Goal: Task Accomplishment & Management: Use online tool/utility

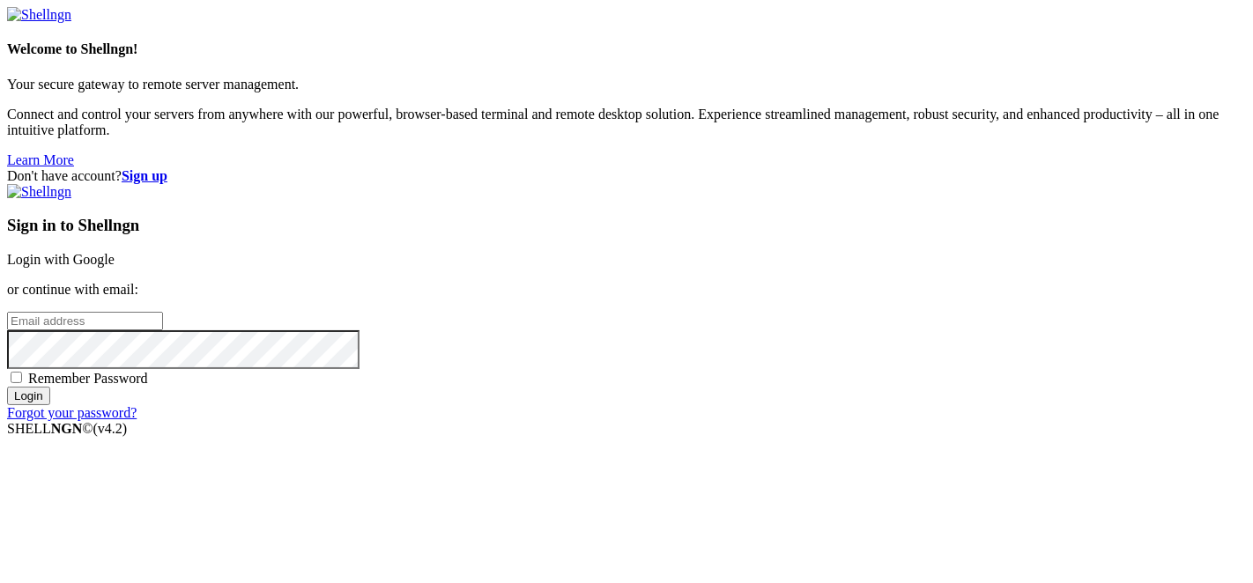
type input "brainsoft"
click at [115, 252] on link "Login with Google" at bounding box center [61, 259] width 108 height 15
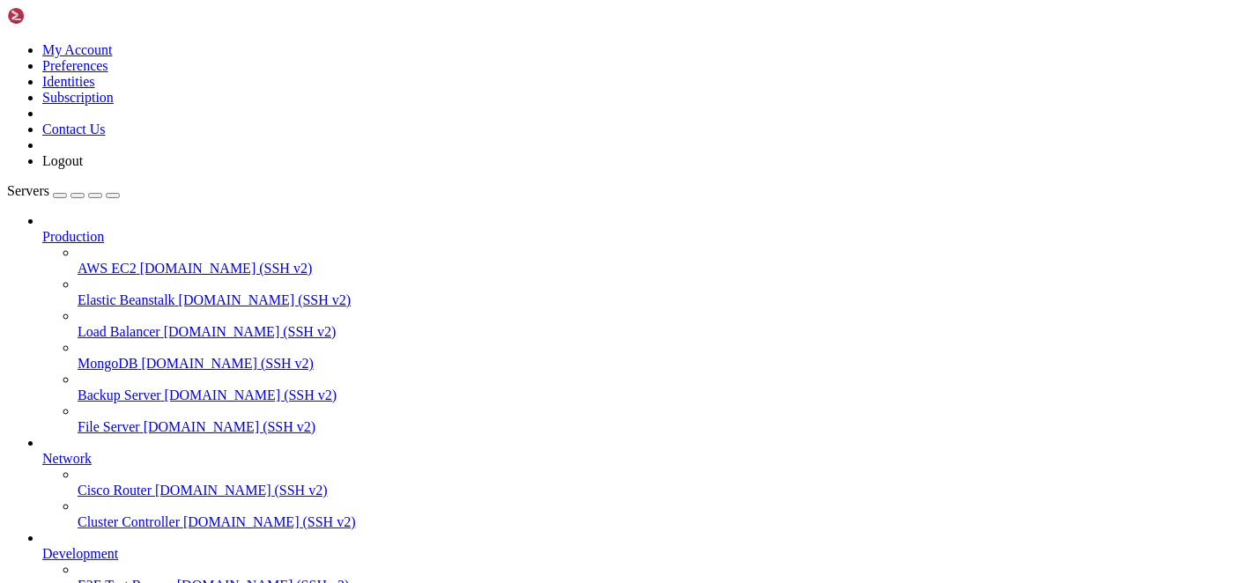
scroll to position [80, 0]
click at [42, 451] on icon at bounding box center [42, 451] width 0 height 0
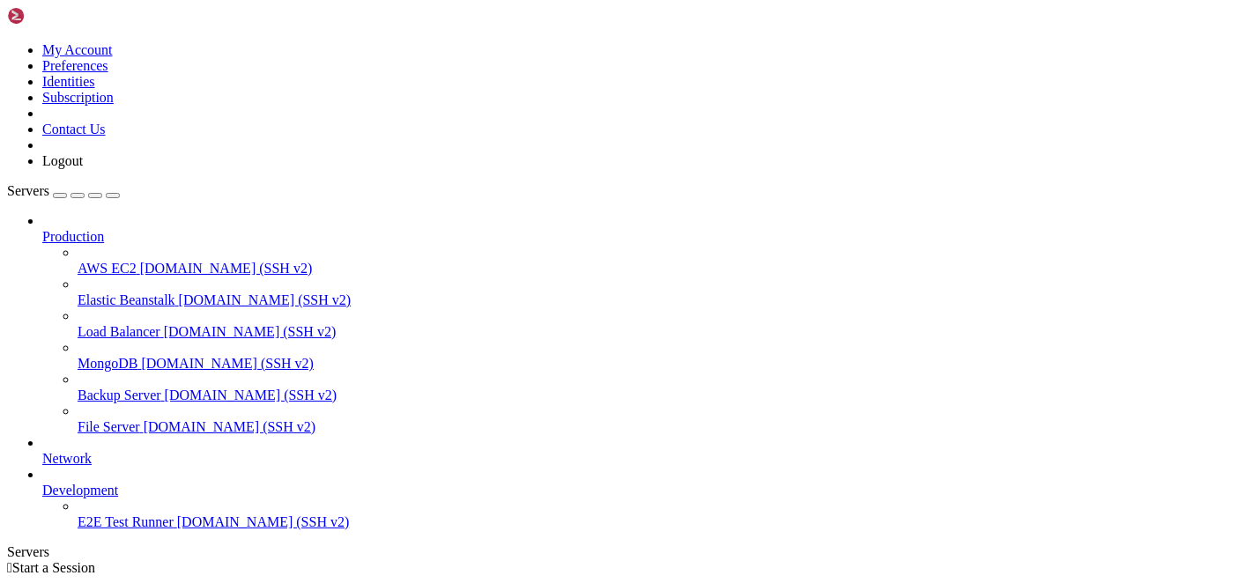
scroll to position [0, 0]
click at [165, 451] on link "Network" at bounding box center [644, 459] width 1204 height 16
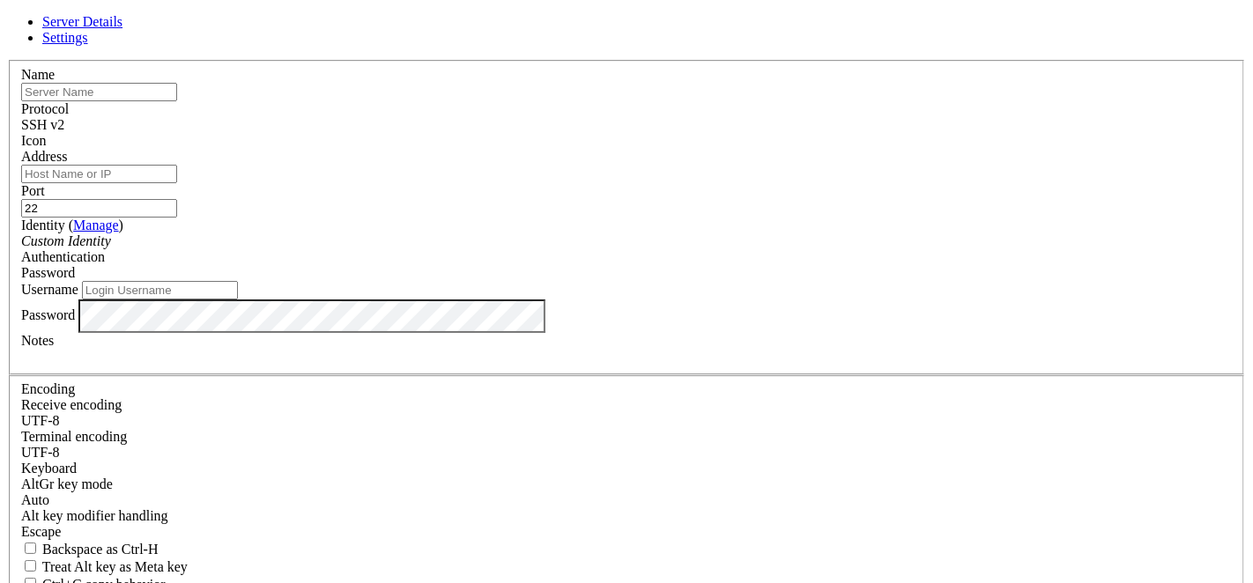
click at [177, 101] on input "text" at bounding box center [99, 92] width 156 height 19
type input "Сhess"
click at [177, 183] on input "Address" at bounding box center [99, 174] width 156 height 19
paste input "[TECHNICAL_ID]"
type input "[TECHNICAL_ID]"
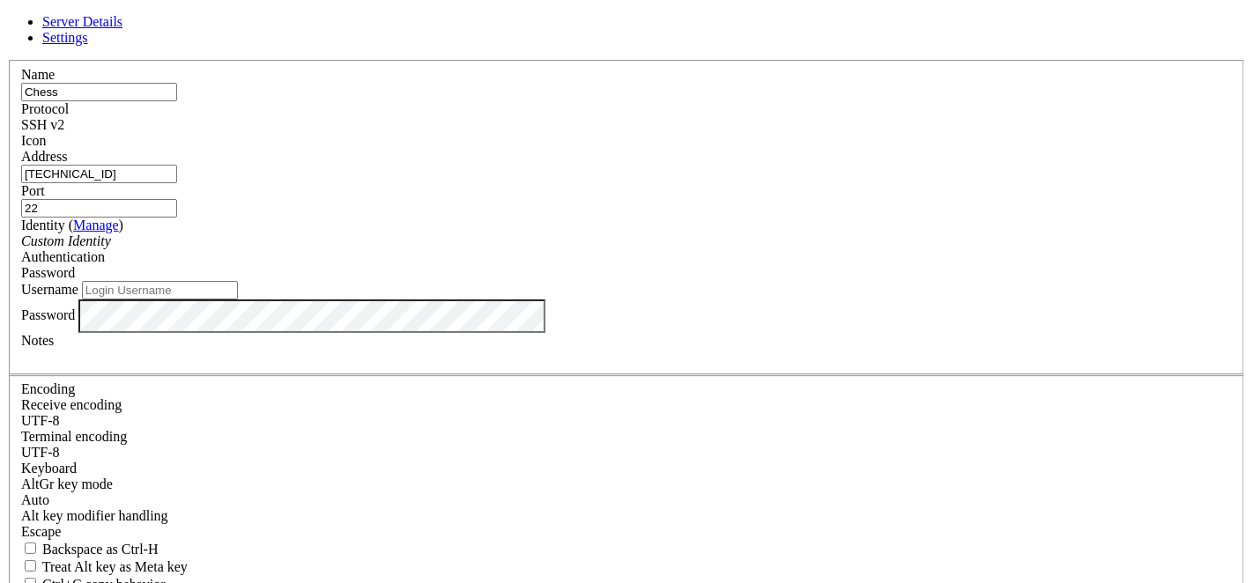
click at [238, 300] on input "Username" at bounding box center [160, 290] width 156 height 19
paste input "root"
type input "root"
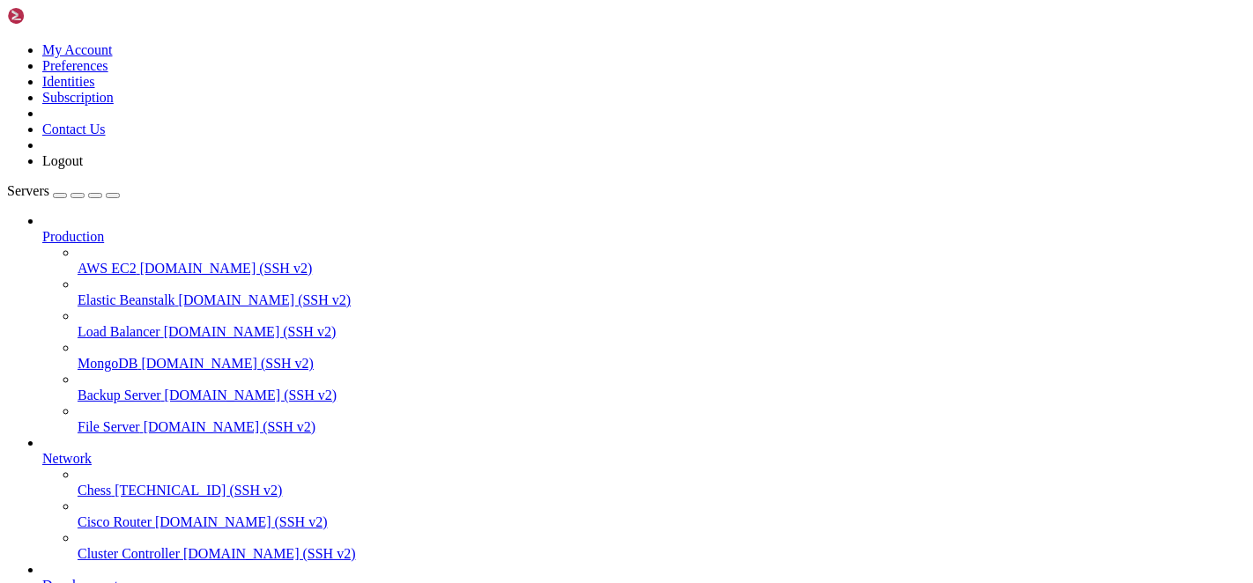
scroll to position [127, 0]
click at [111, 483] on span "Сhess" at bounding box center [94, 490] width 33 height 15
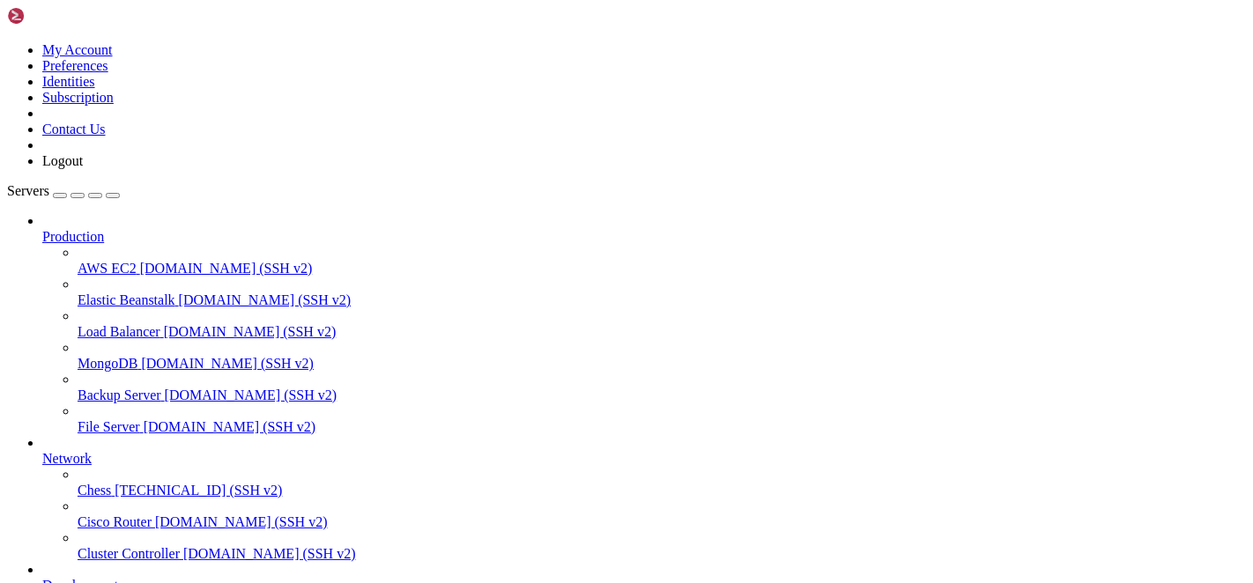
scroll to position [15, 0]
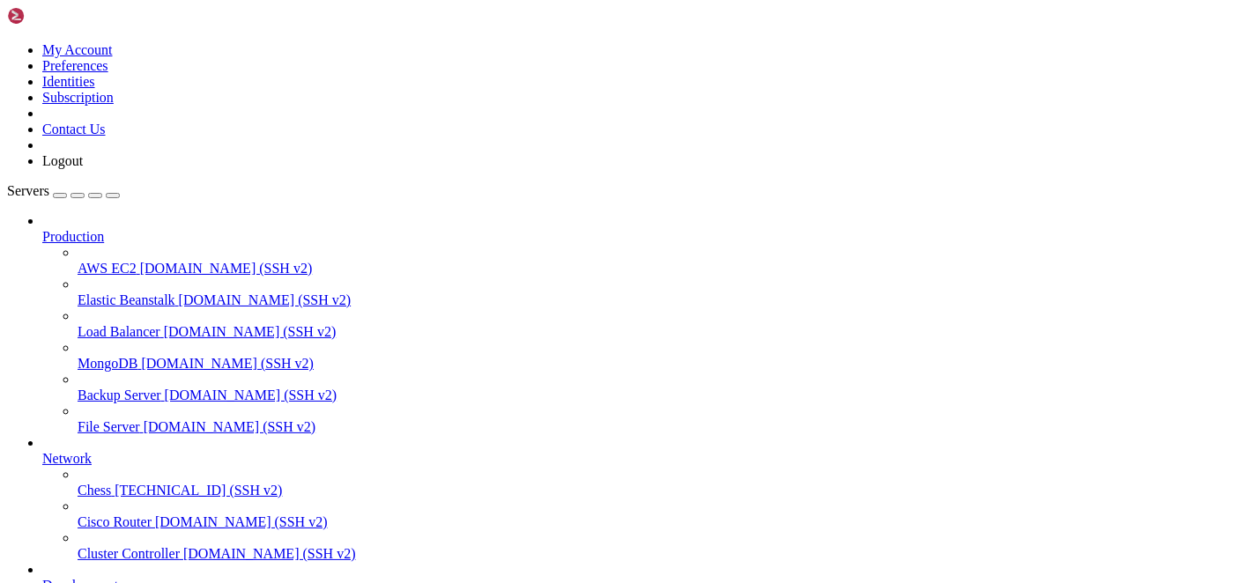
scroll to position [503, 0]
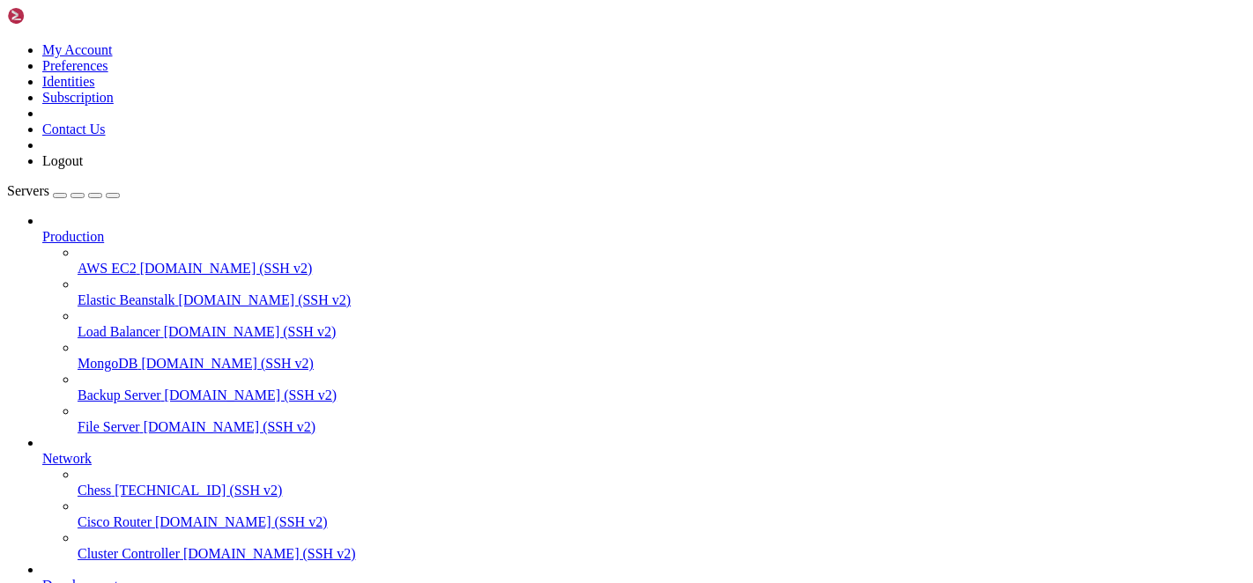
type input "/var/www/kazybek-bot"
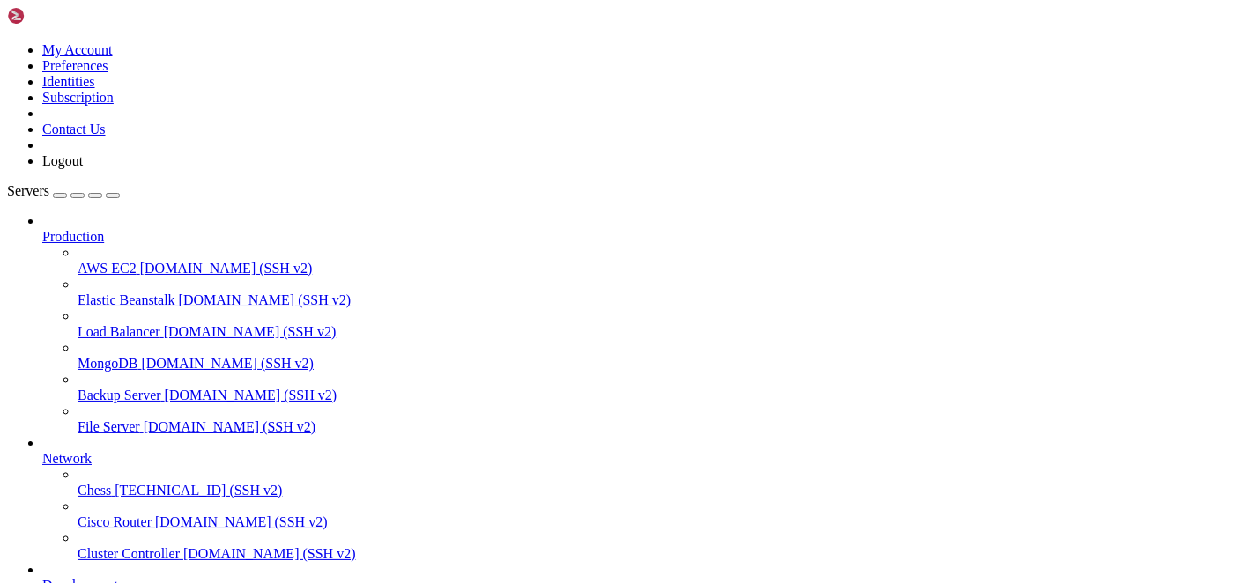
scroll to position [107, 0]
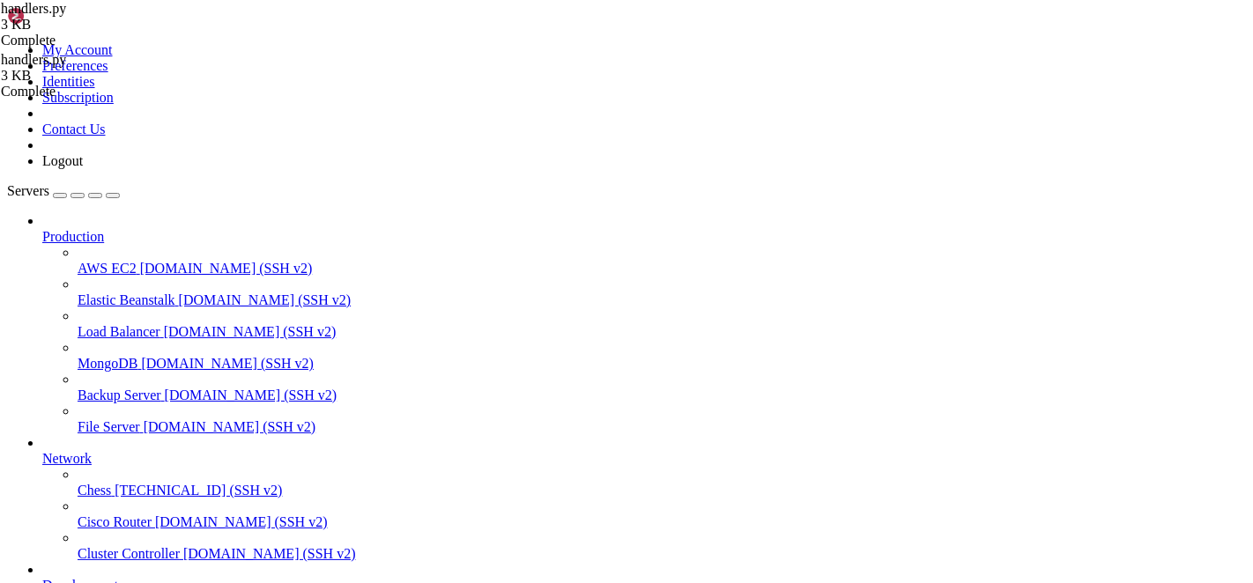
scroll to position [209, 0]
drag, startPoint x: 263, startPoint y: 85, endPoint x: 563, endPoint y: 629, distance: 621.3
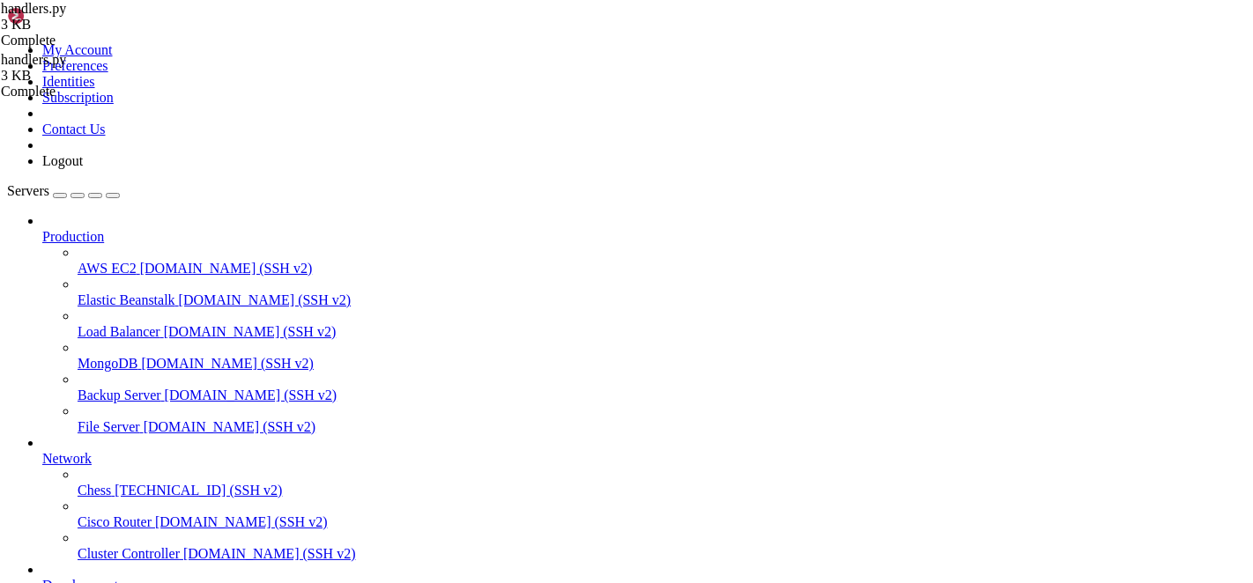
drag, startPoint x: 301, startPoint y: 234, endPoint x: 865, endPoint y: 234, distance: 563.2
type textarea "[InlineKeyboardButton("🌐 Язык" if lang == "ru" else "🌐 Language", callback_data…"
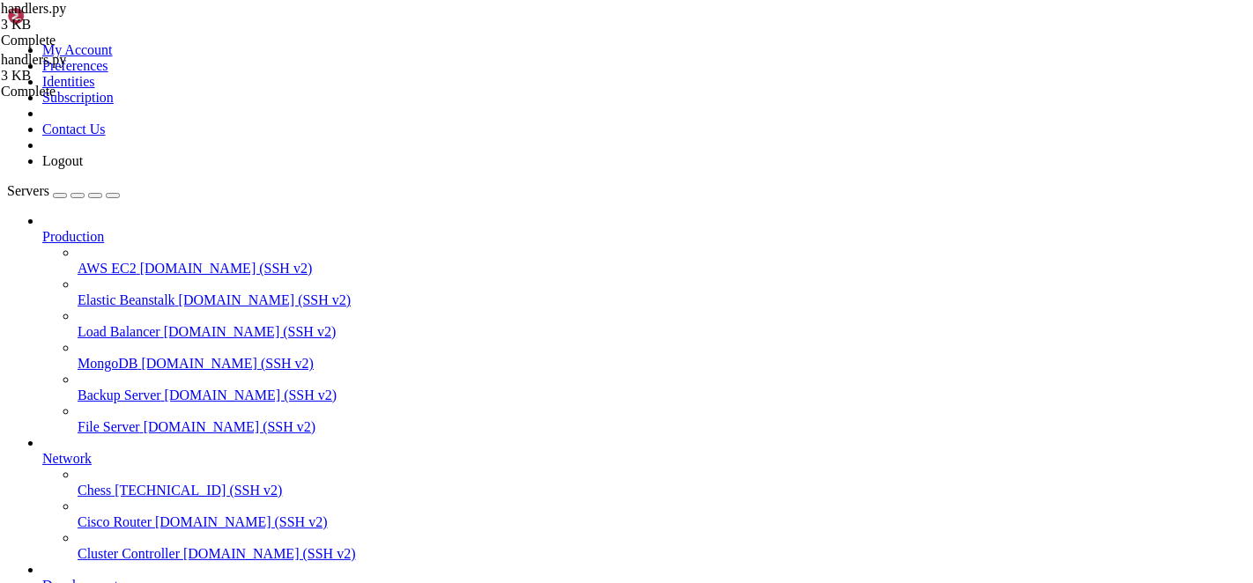
type textarea "[InlineKeyboardButton("📚 Начать Обучение" if lang == "ru" else "📚 Learning", ur…"
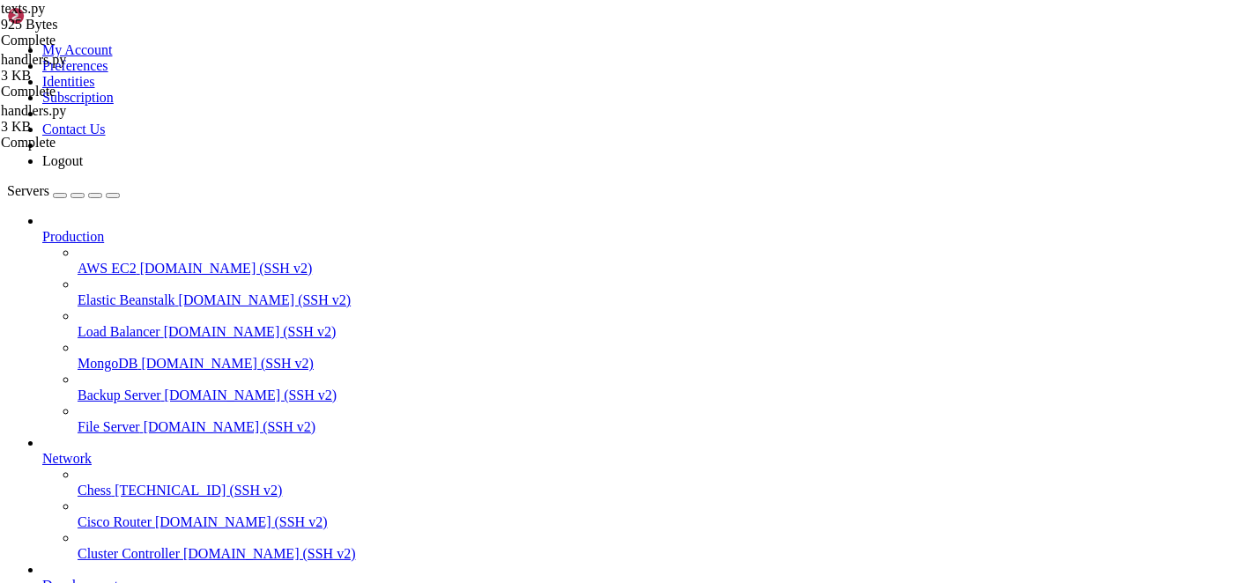
type textarea ""start": "Добро пожаловать в Kazybek Chess Bot1! Выберите действие ниже:","
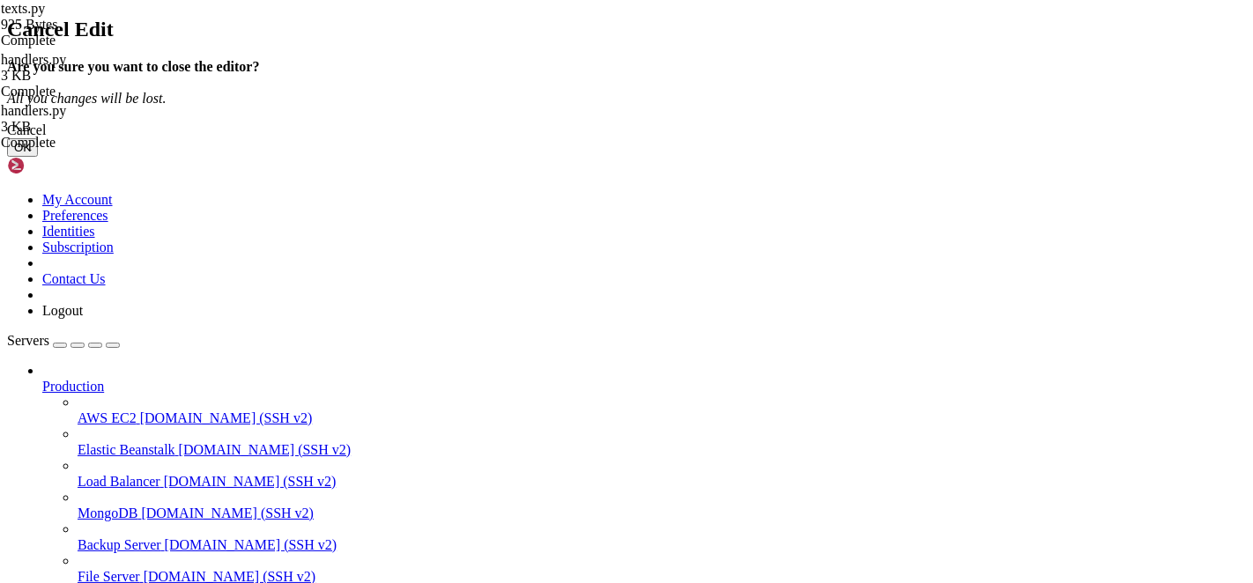
click at [38, 157] on button "OK" at bounding box center [22, 147] width 31 height 19
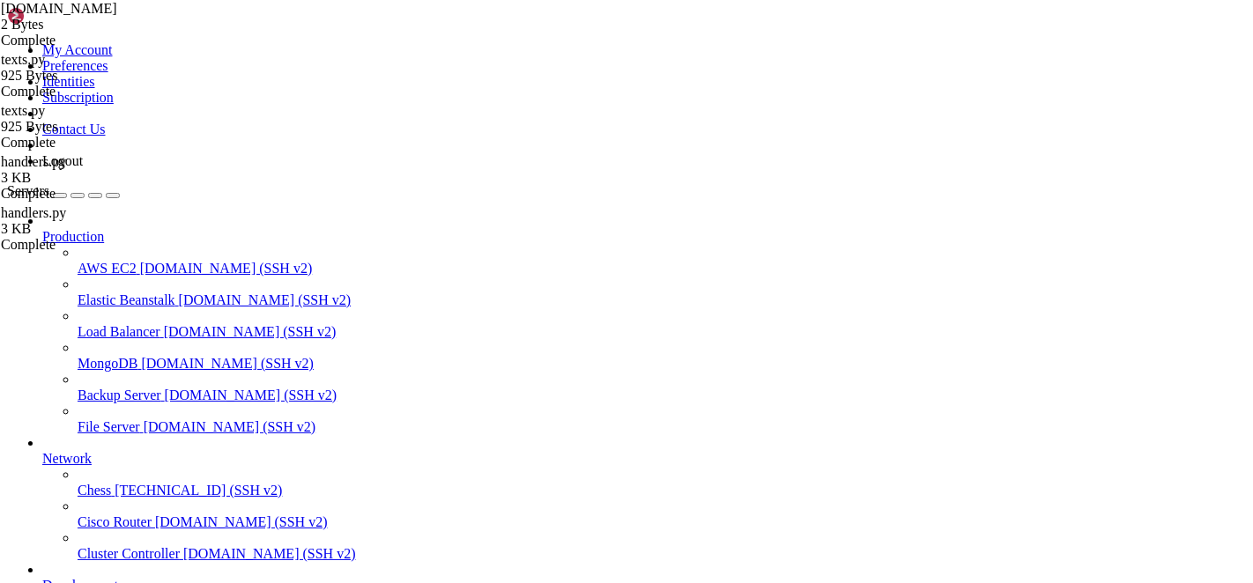
type textarea "from puzzles import get_random_puzzle"
type textarea "return context.user_data.get("lang", "ru")"
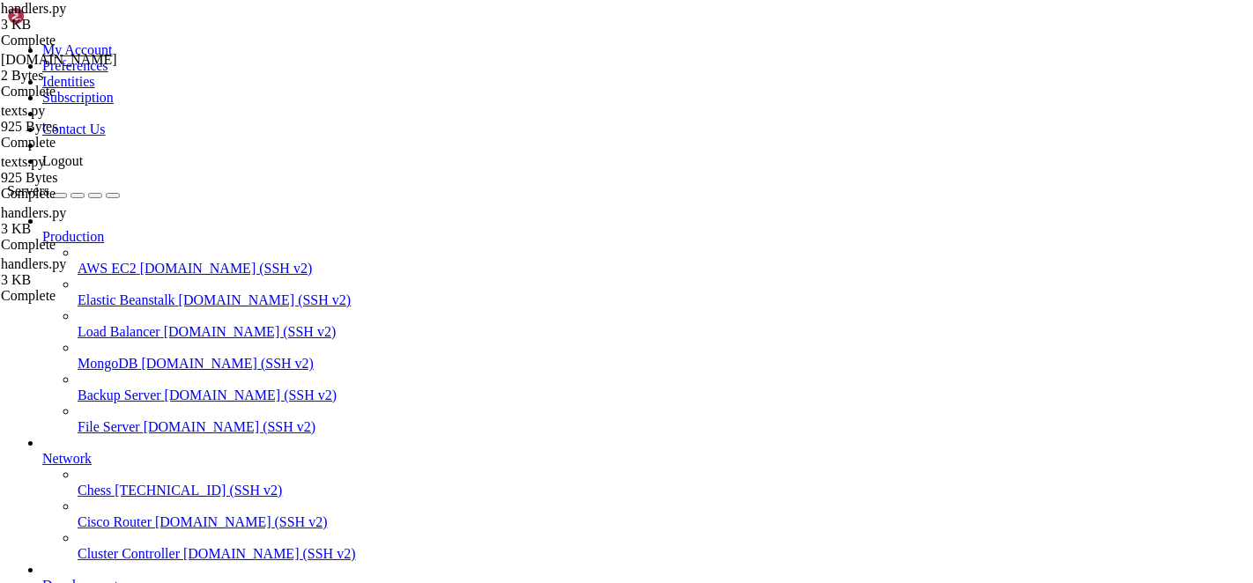
scroll to position [198, 0]
drag, startPoint x: 263, startPoint y: 85, endPoint x: 593, endPoint y: 580, distance: 594.7
type textarea "await query.edit_message_text(TEXTS[lang]["start"], reply_markup=get_main_menu(…"
paste textarea
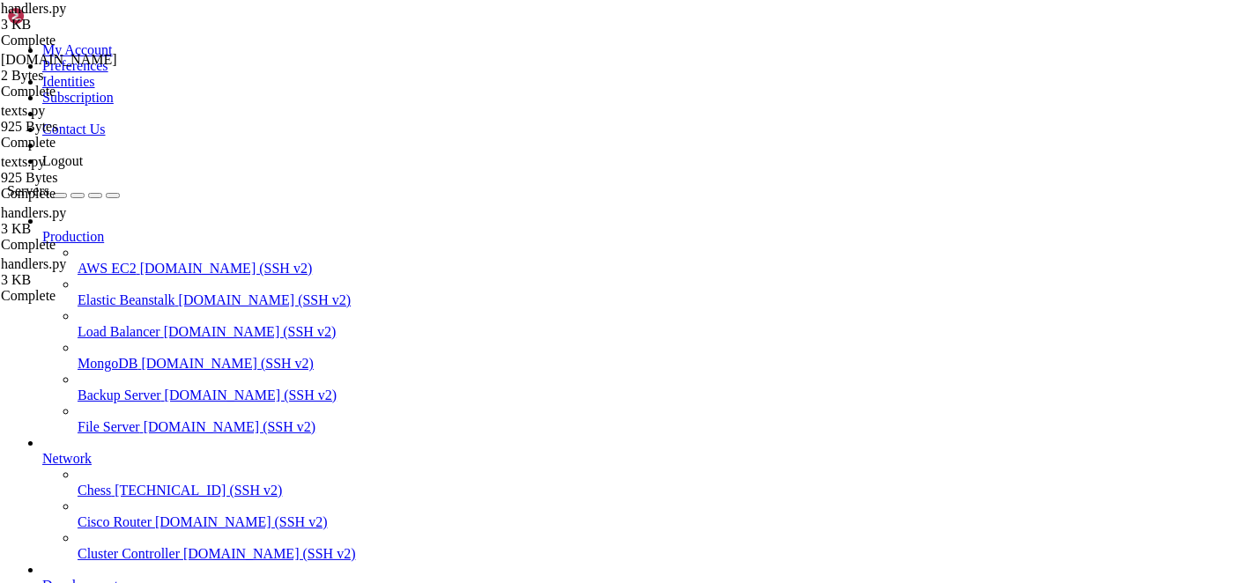
scroll to position [209, 0]
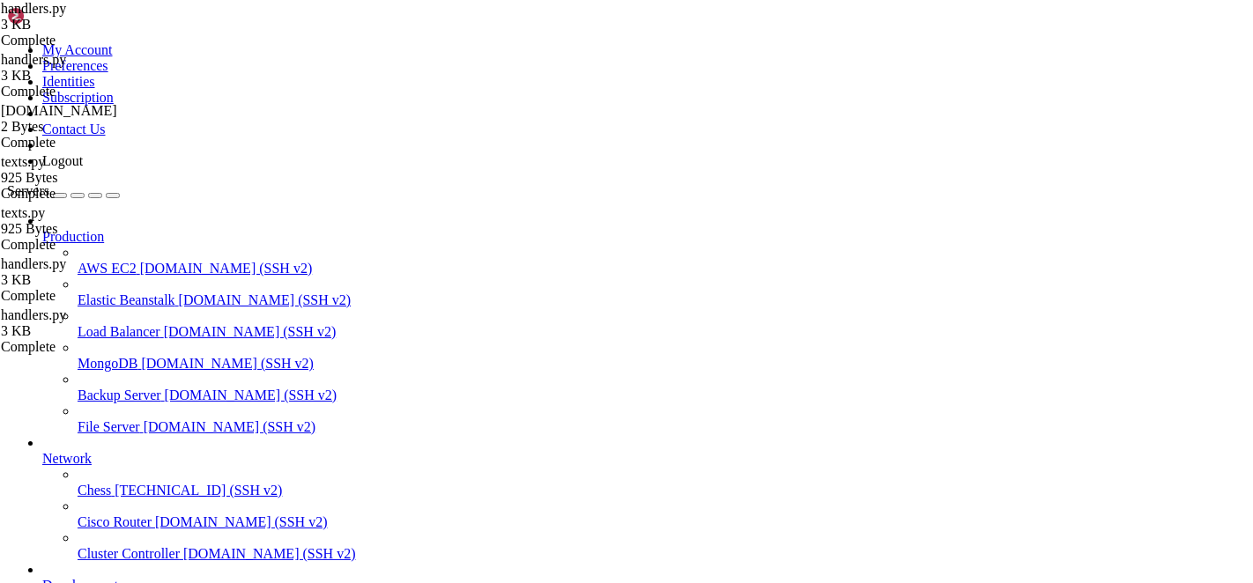
scroll to position [0, 0]
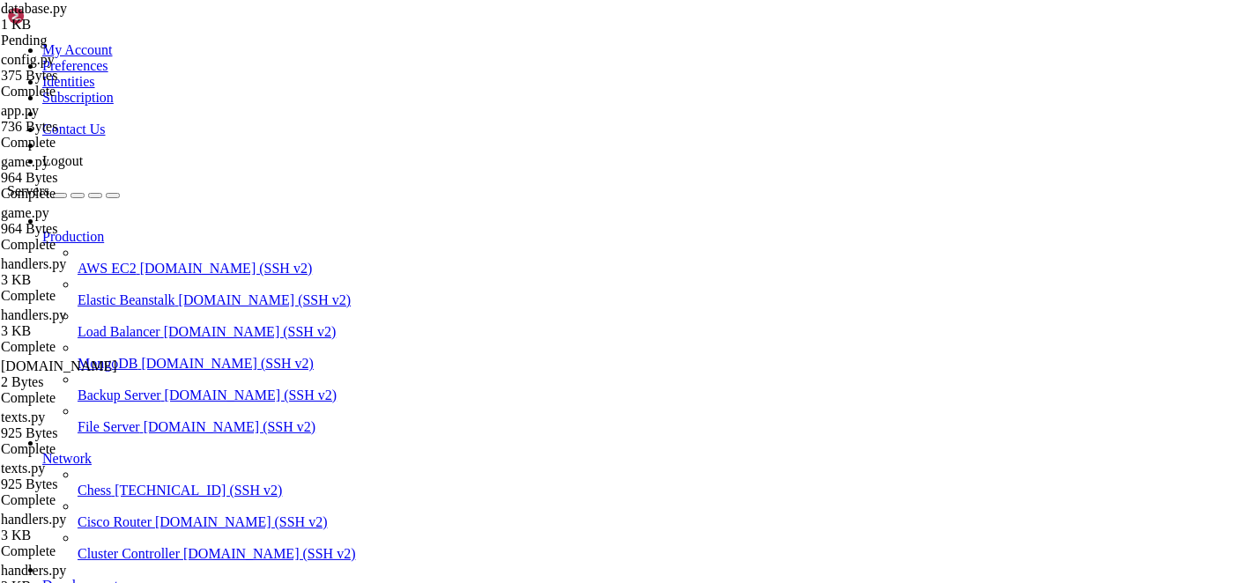
type textarea "WEBSITE_LINK = "[URL][DOMAIN_NAME]""
drag, startPoint x: 503, startPoint y: 202, endPoint x: 264, endPoint y: 202, distance: 238.8
type textarea "WEBSITE_LINK = "[URL][DOMAIN_NAME]""
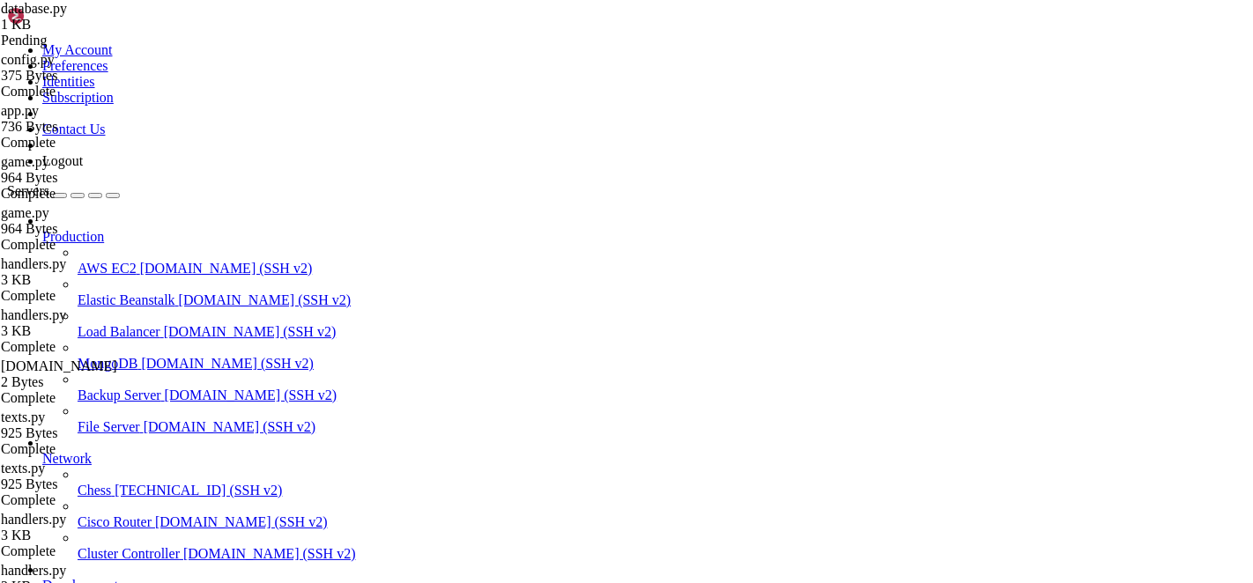
drag, startPoint x: 487, startPoint y: 212, endPoint x: 365, endPoint y: 227, distance: 123.4
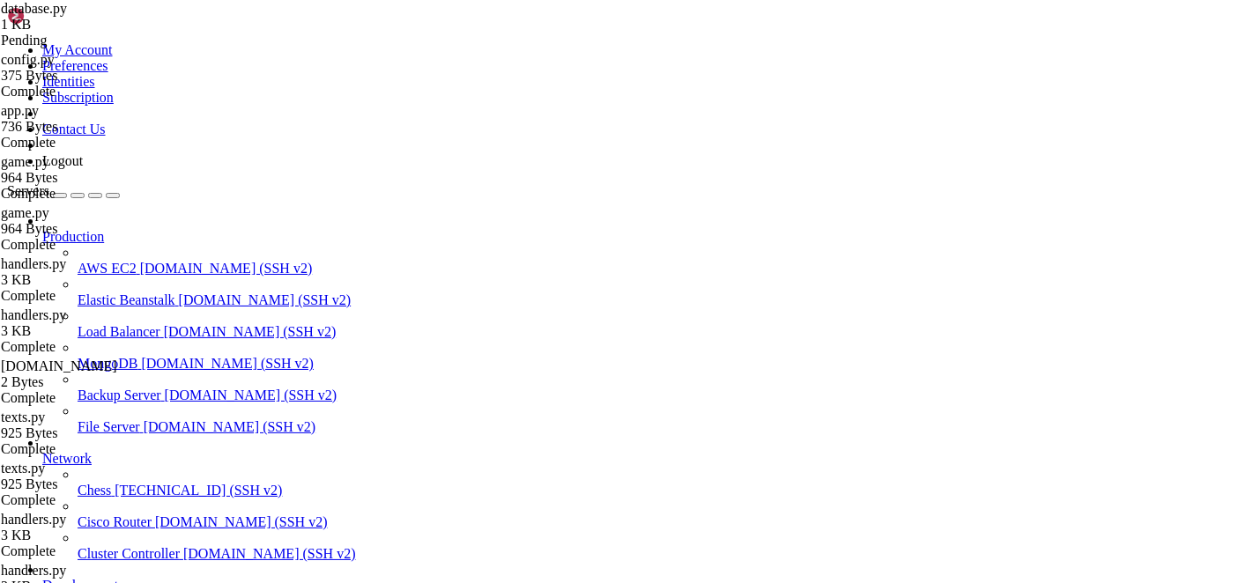
paste textarea "[URL][DOMAIN_NAME]"
drag, startPoint x: 486, startPoint y: 212, endPoint x: 254, endPoint y: 209, distance: 232.7
type textarea "WEBSITE_LINK1 = "[URL][DOMAIN_NAME]""
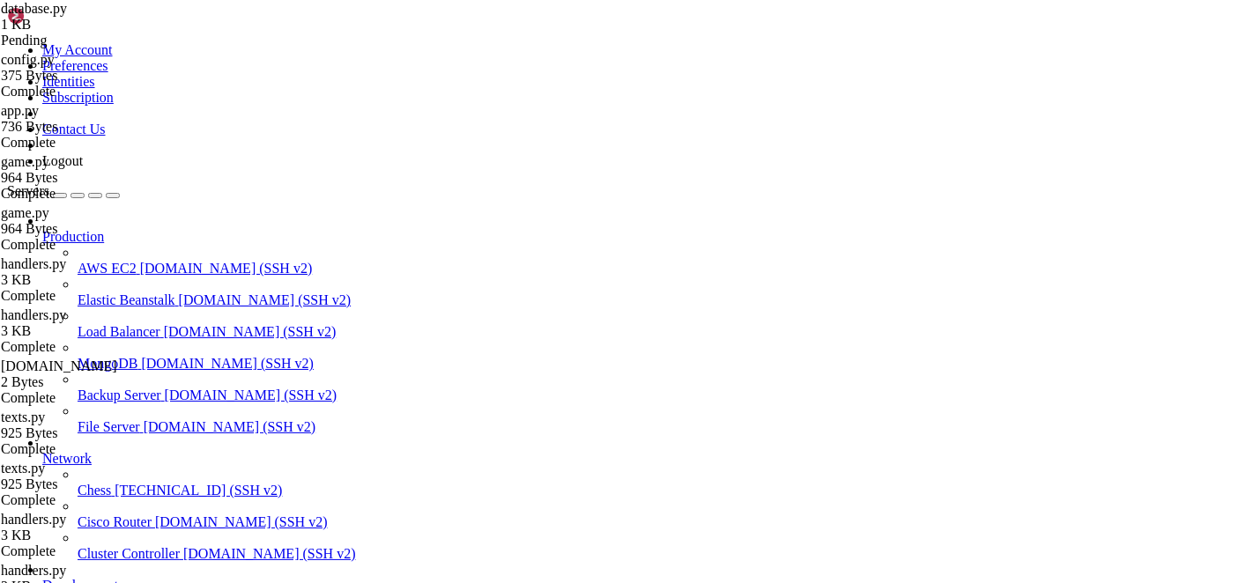
paste textarea "WEBSITE_LINK1 = "[URL][DOMAIN_NAME]""
drag, startPoint x: 492, startPoint y: 226, endPoint x: 362, endPoint y: 241, distance: 130.3
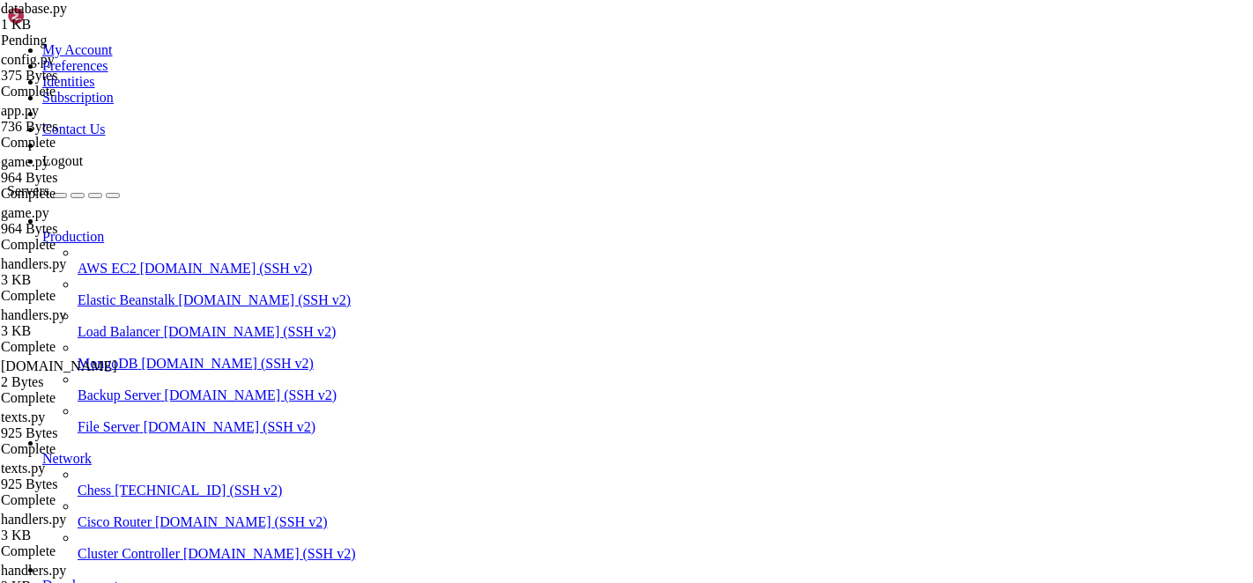
drag, startPoint x: 493, startPoint y: 226, endPoint x: 354, endPoint y: 225, distance: 138.4
paste textarea "[URL][DOMAIN_NAME]"
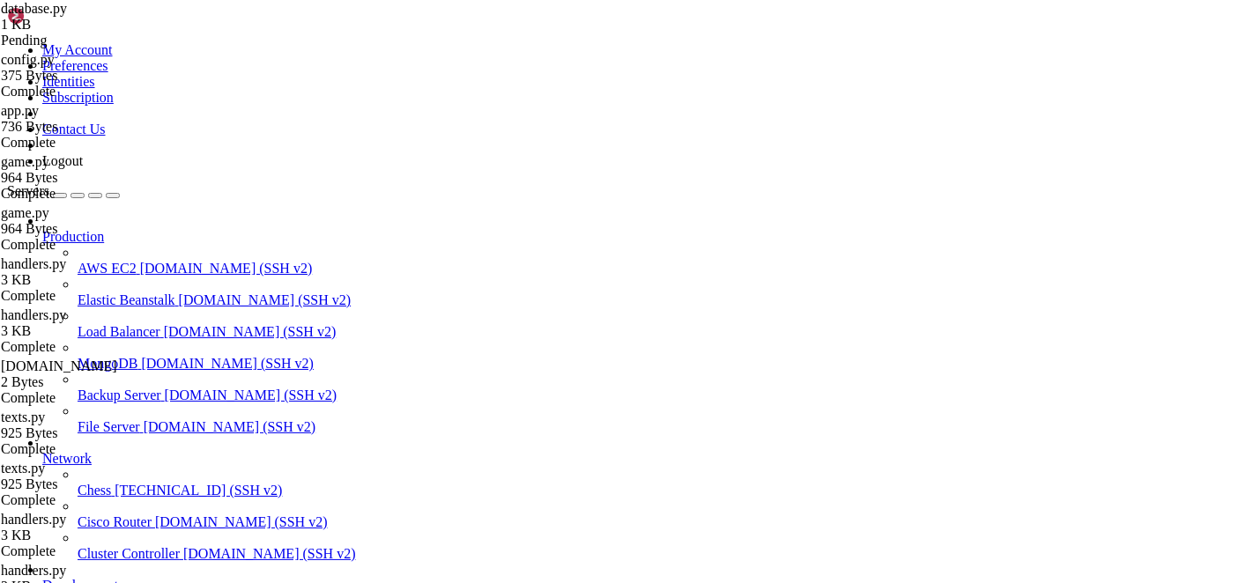
type textarea "WEBSITE_LINK2 = "[URL][DOMAIN_NAME]""
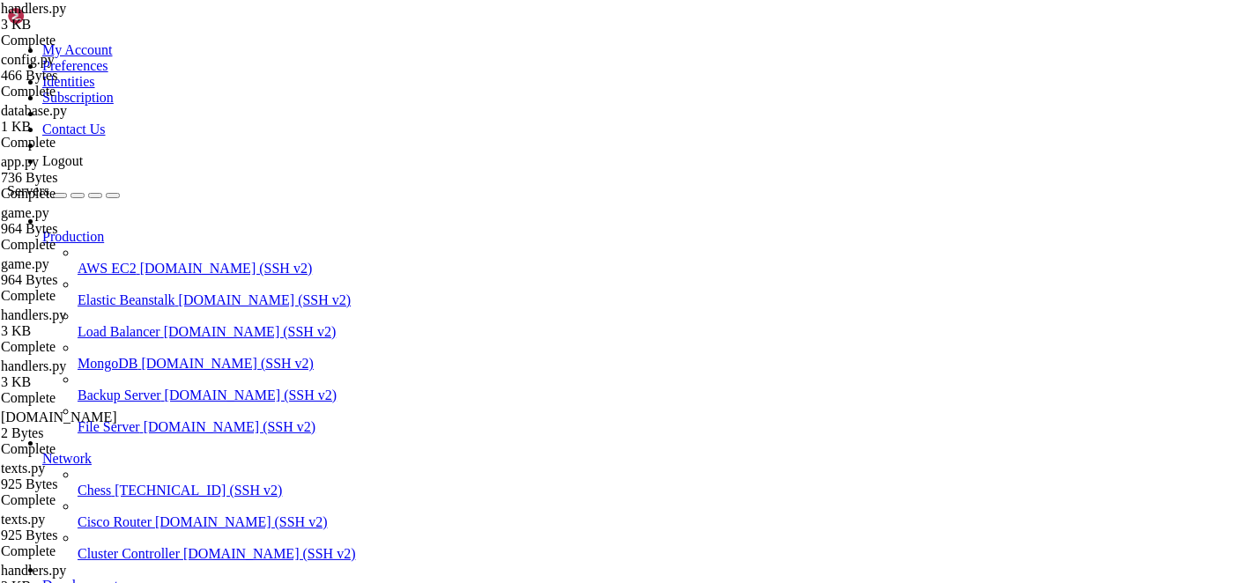
drag, startPoint x: 717, startPoint y: 234, endPoint x: 659, endPoint y: 235, distance: 58.2
drag, startPoint x: 702, startPoint y: 244, endPoint x: 653, endPoint y: 247, distance: 48.5
drag, startPoint x: 820, startPoint y: 235, endPoint x: 731, endPoint y: 234, distance: 89.9
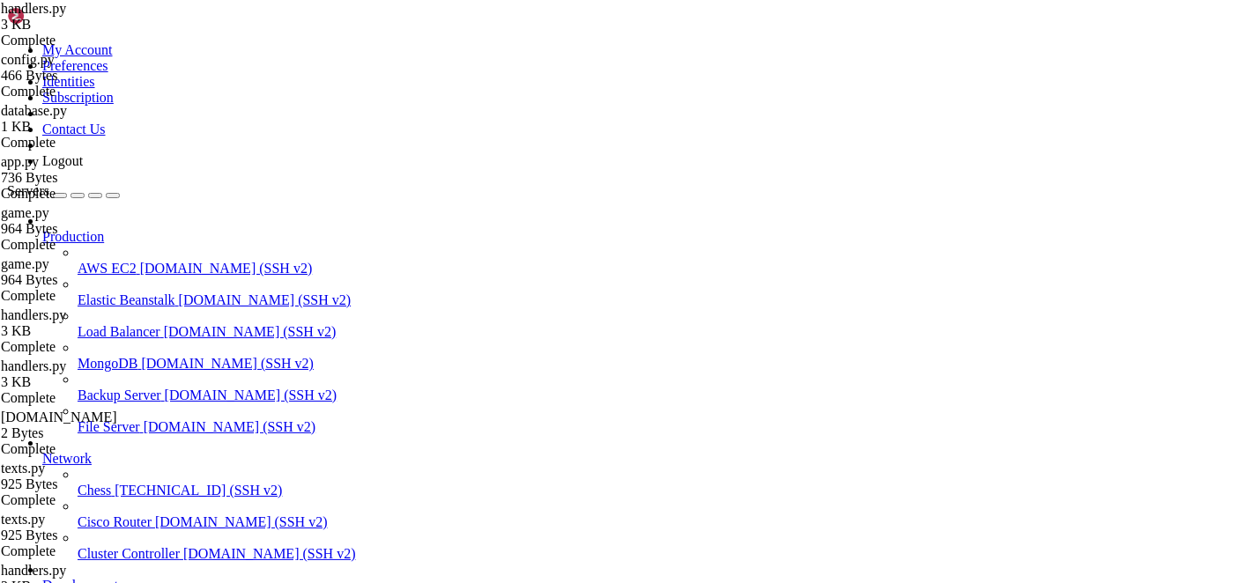
drag, startPoint x: 846, startPoint y: 244, endPoint x: 724, endPoint y: 245, distance: 121.6
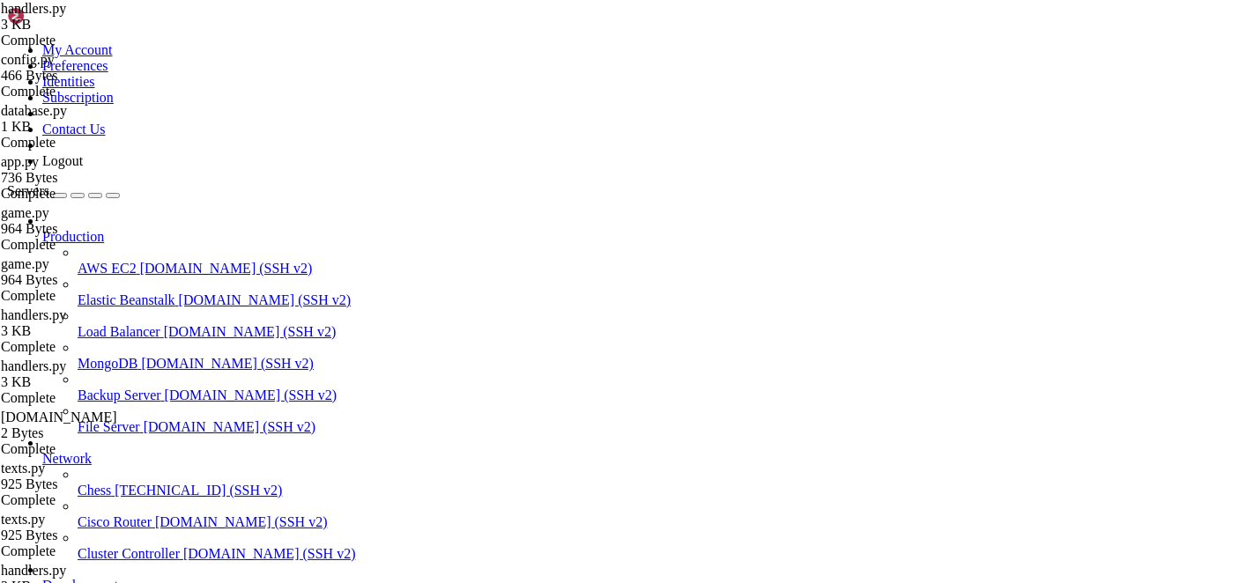
drag, startPoint x: 262, startPoint y: 87, endPoint x: 806, endPoint y: 629, distance: 767.8
type textarea "await query.edit_message_text(TEXTS[lang]["start"], reply_markup=get_main_menu(…"
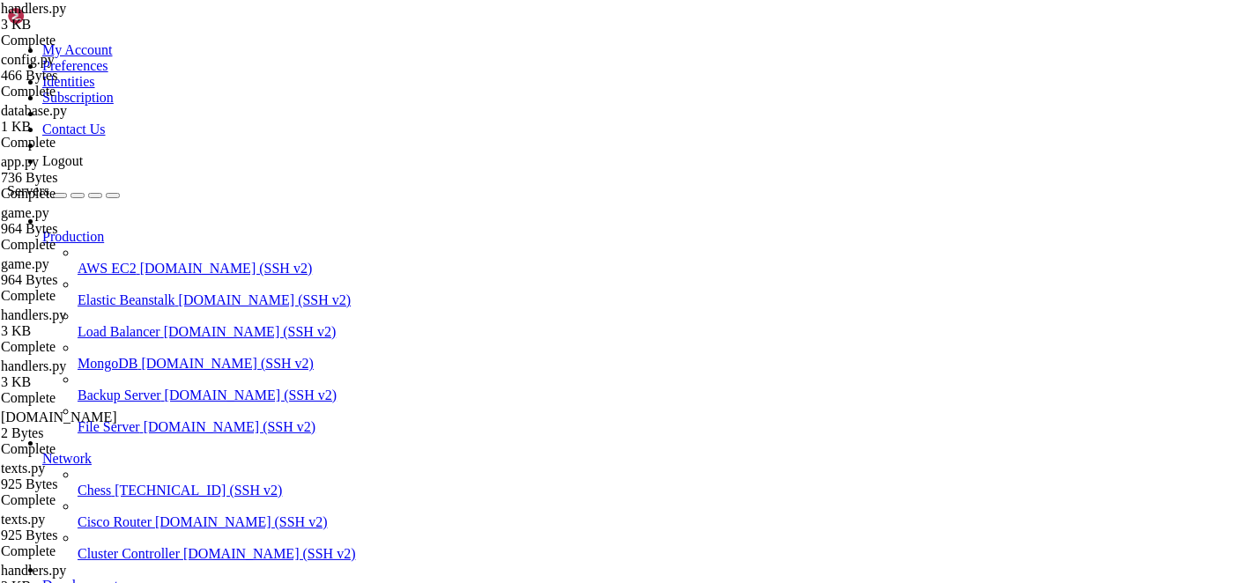
scroll to position [0, 0]
drag, startPoint x: 301, startPoint y: 246, endPoint x: 856, endPoint y: 244, distance: 554.3
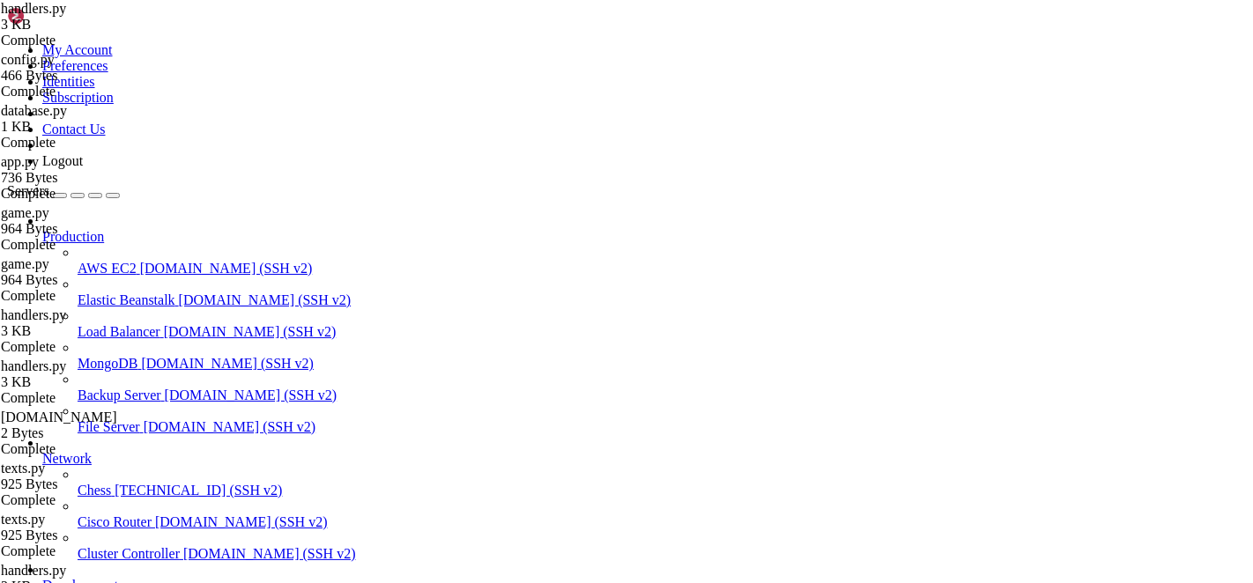
scroll to position [0, 40]
drag, startPoint x: 728, startPoint y: 234, endPoint x: 747, endPoint y: 234, distance: 19.4
drag, startPoint x: 725, startPoint y: 248, endPoint x: 740, endPoint y: 246, distance: 15.1
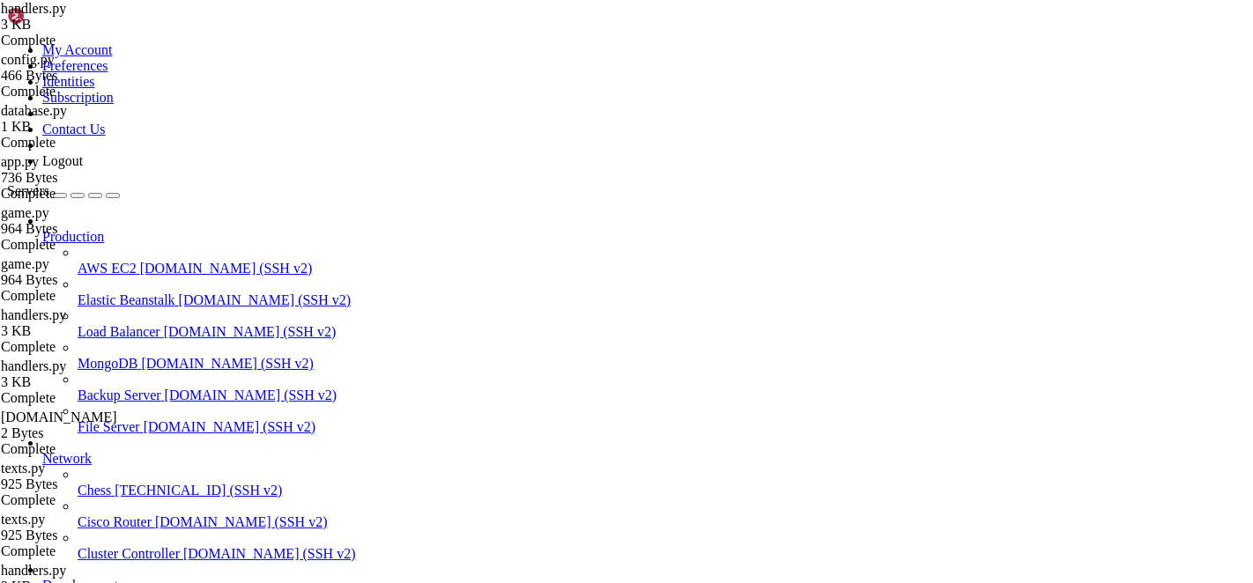
paste textarea "r"
drag, startPoint x: 313, startPoint y: 286, endPoint x: 256, endPoint y: 209, distance: 95.9
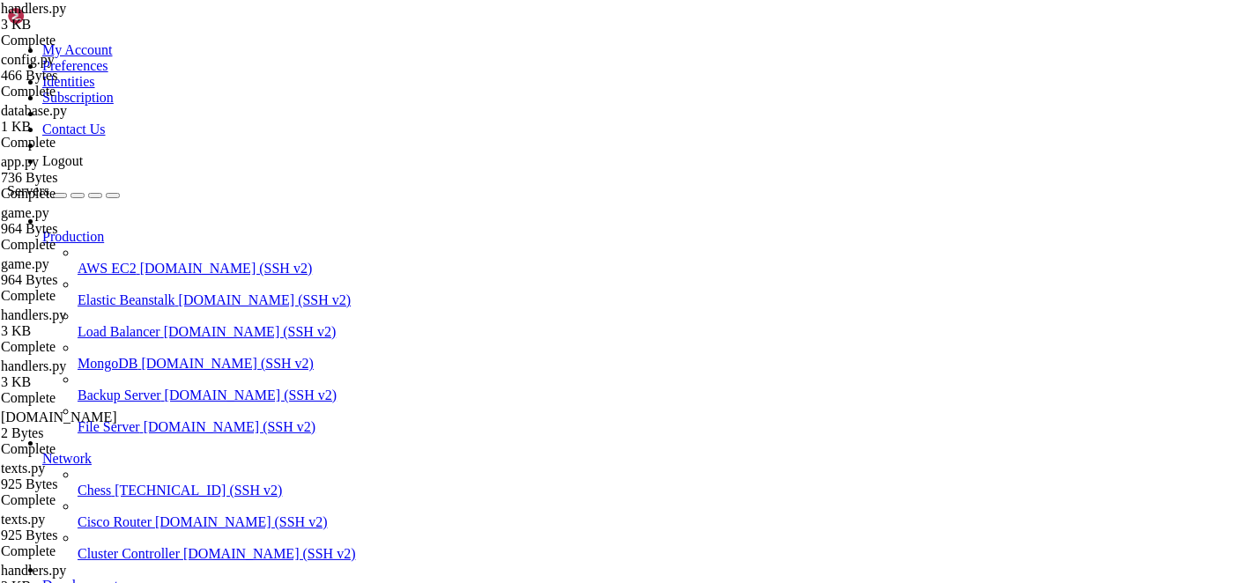
drag, startPoint x: 263, startPoint y: 213, endPoint x: 325, endPoint y: 288, distance: 97.6
paste textarea
type textarea "])"
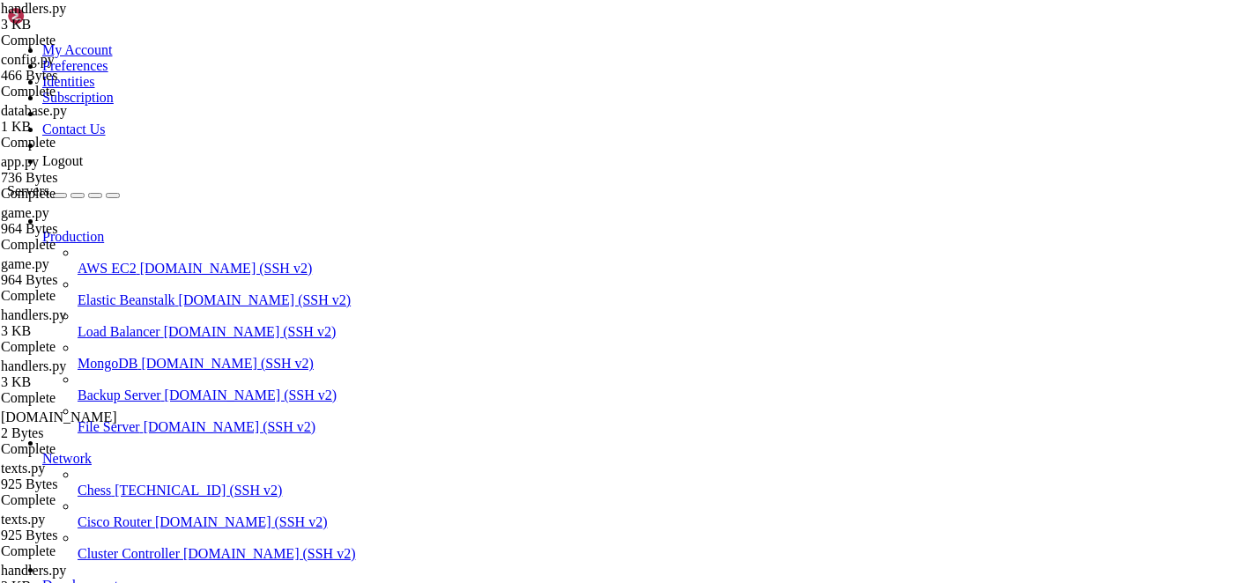
scroll to position [0, 1]
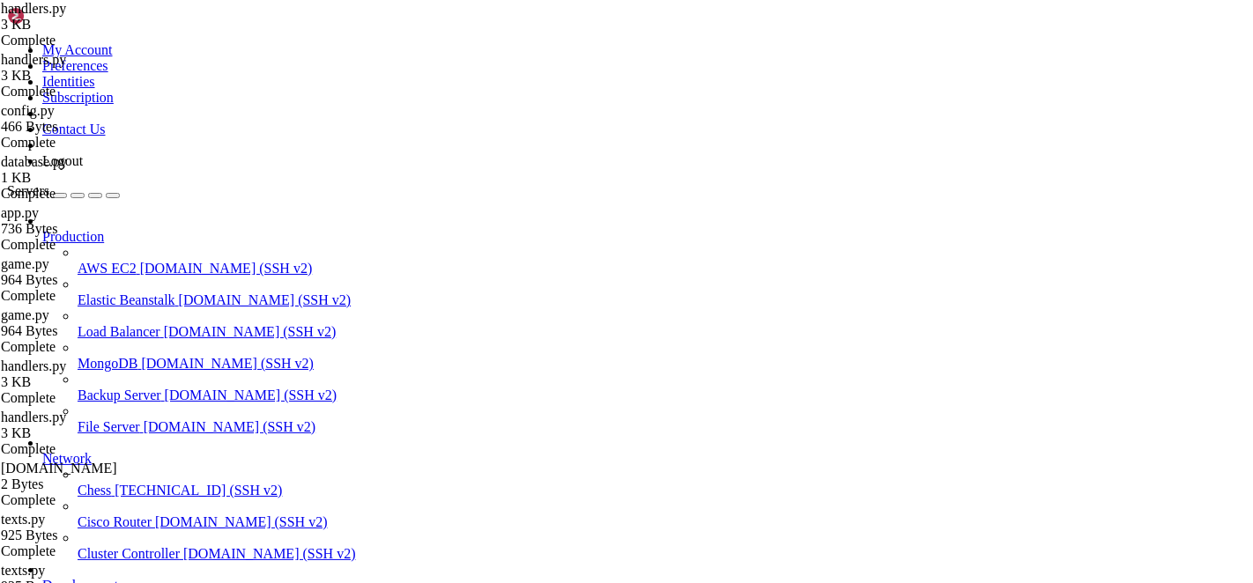
drag, startPoint x: 302, startPoint y: 290, endPoint x: 259, endPoint y: 215, distance: 86.5
paste textarea "])"
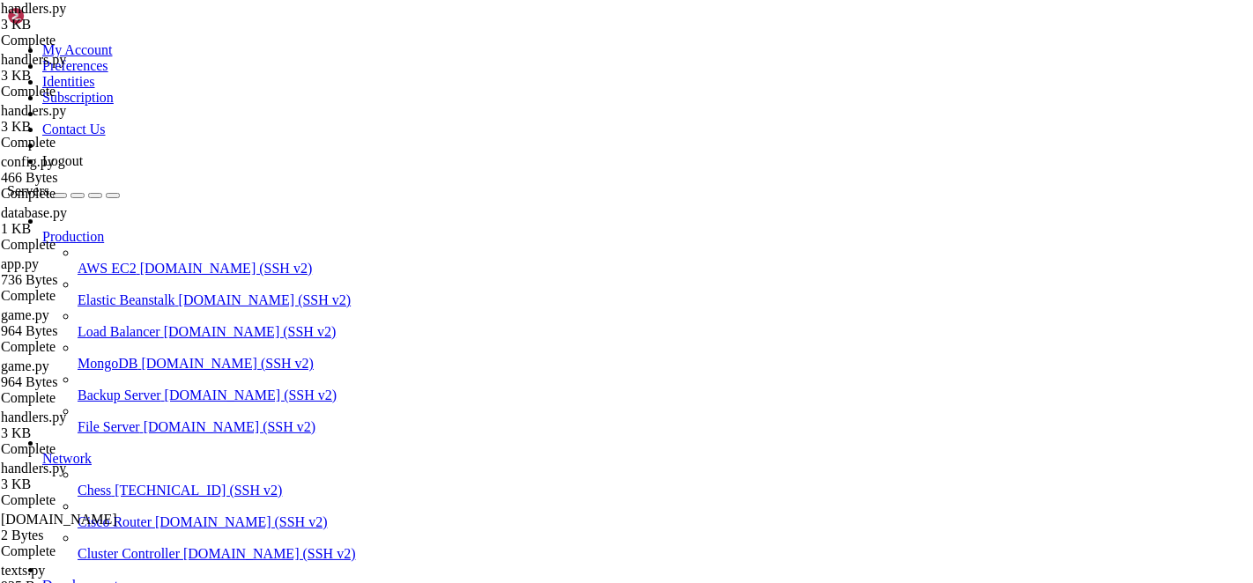
type textarea "])"
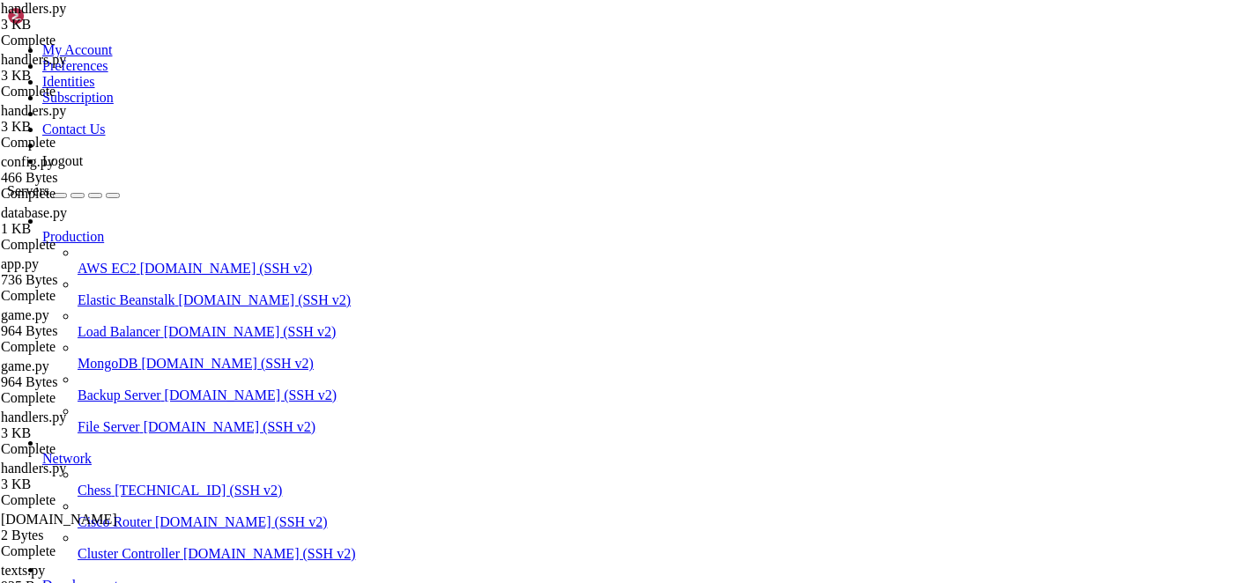
scroll to position [107, 0]
drag, startPoint x: 315, startPoint y: 289, endPoint x: 250, endPoint y: 213, distance: 99.4
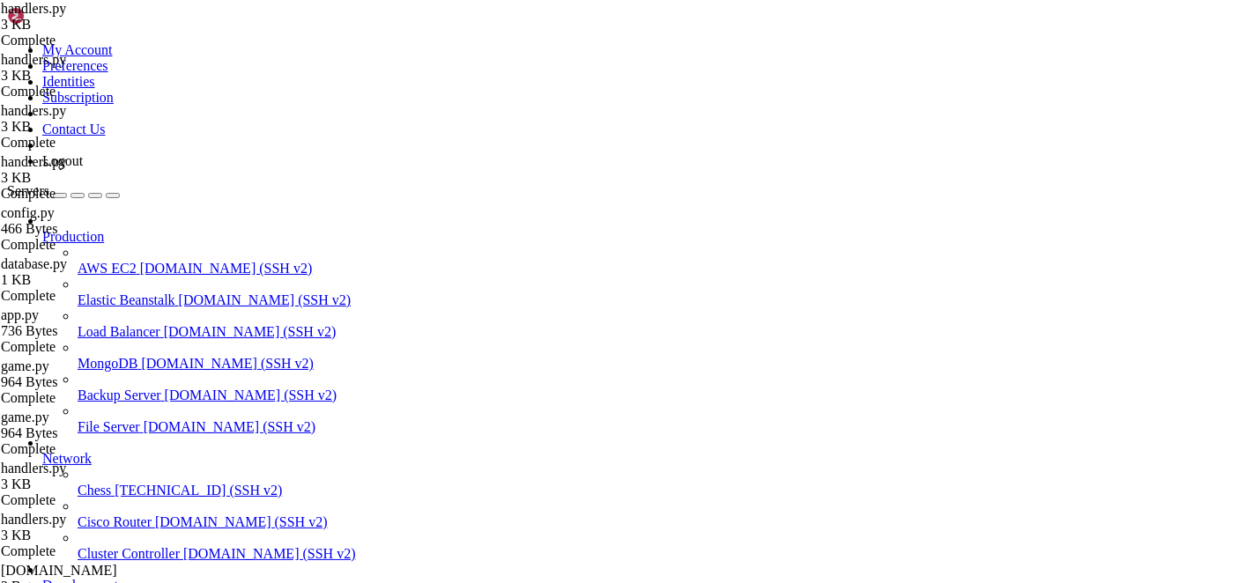
drag, startPoint x: 302, startPoint y: 290, endPoint x: 244, endPoint y: 203, distance: 104.9
paste textarea "])"
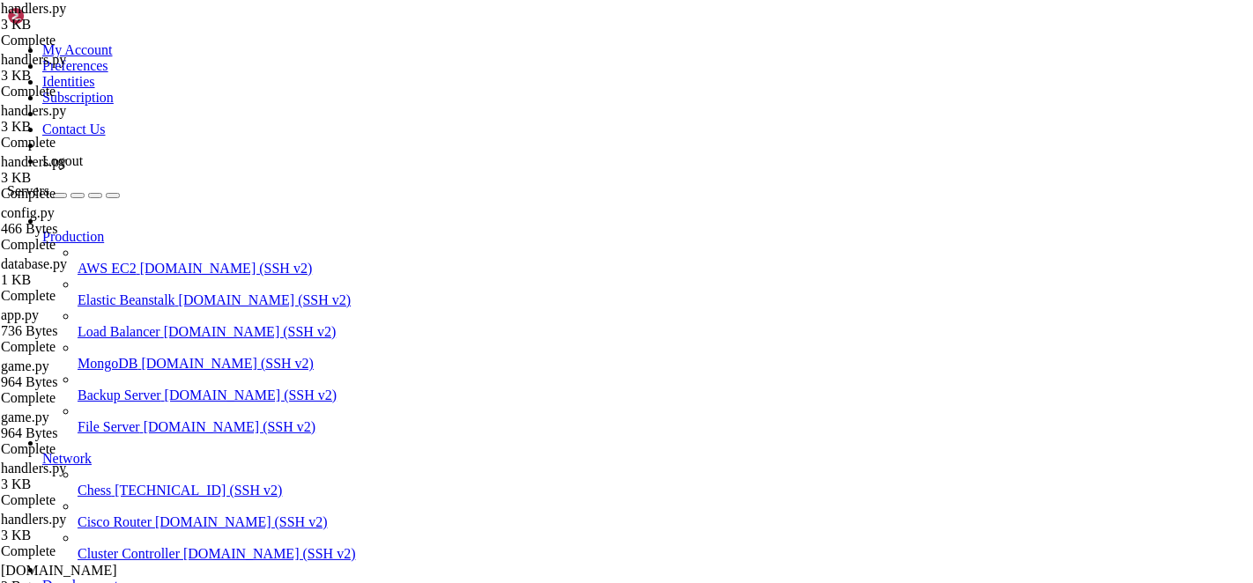
drag, startPoint x: 304, startPoint y: 292, endPoint x: 260, endPoint y: 216, distance: 87.7
paste textarea "])"
type textarea "])"
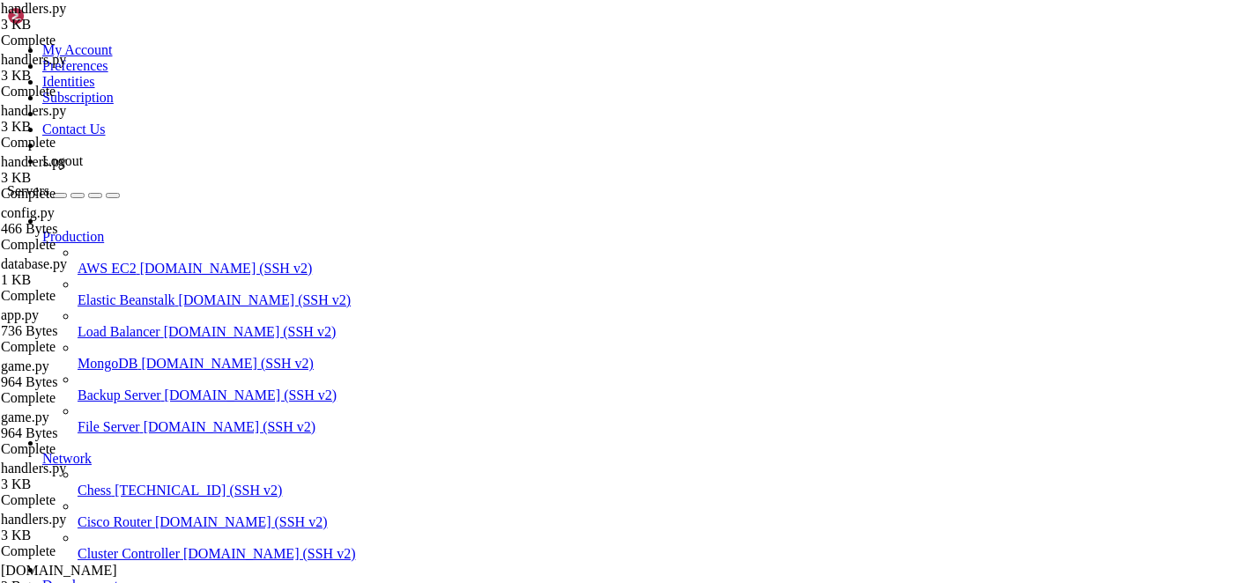
drag, startPoint x: 336, startPoint y: 1475, endPoint x: 15, endPoint y: 1389, distance: 332.2
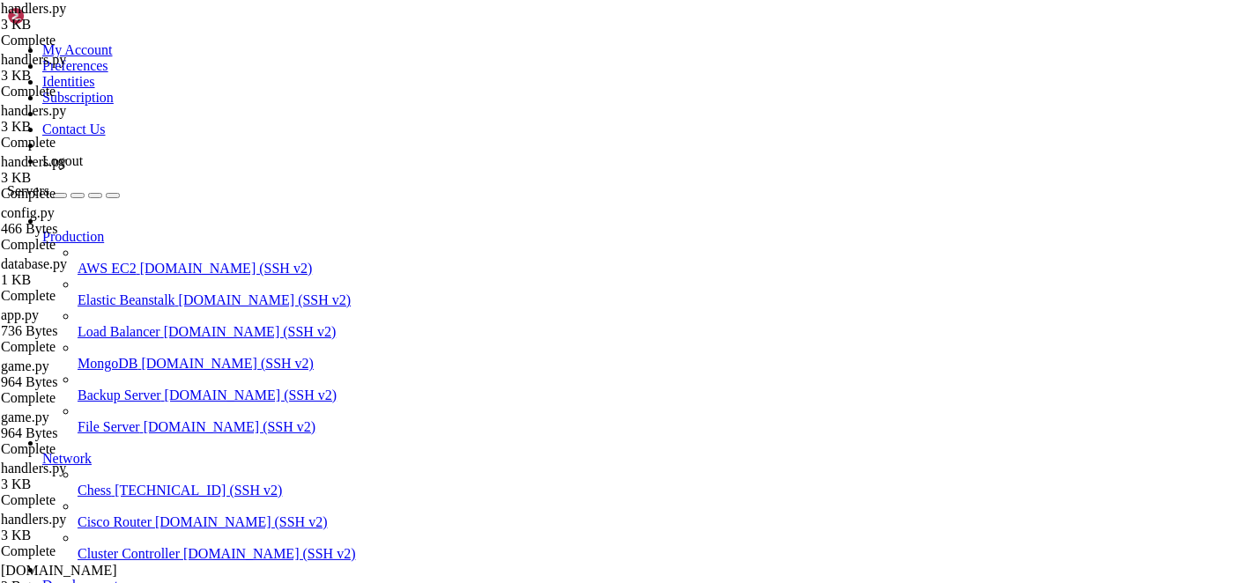
copy div "drwxr-xr-x 2 root root 4096 [DATE] 22:31 assets -rw-r--r-- 1 root root [DATE] 2…"
drag, startPoint x: 474, startPoint y: 1088, endPoint x: 379, endPoint y: 1088, distance: 95.2
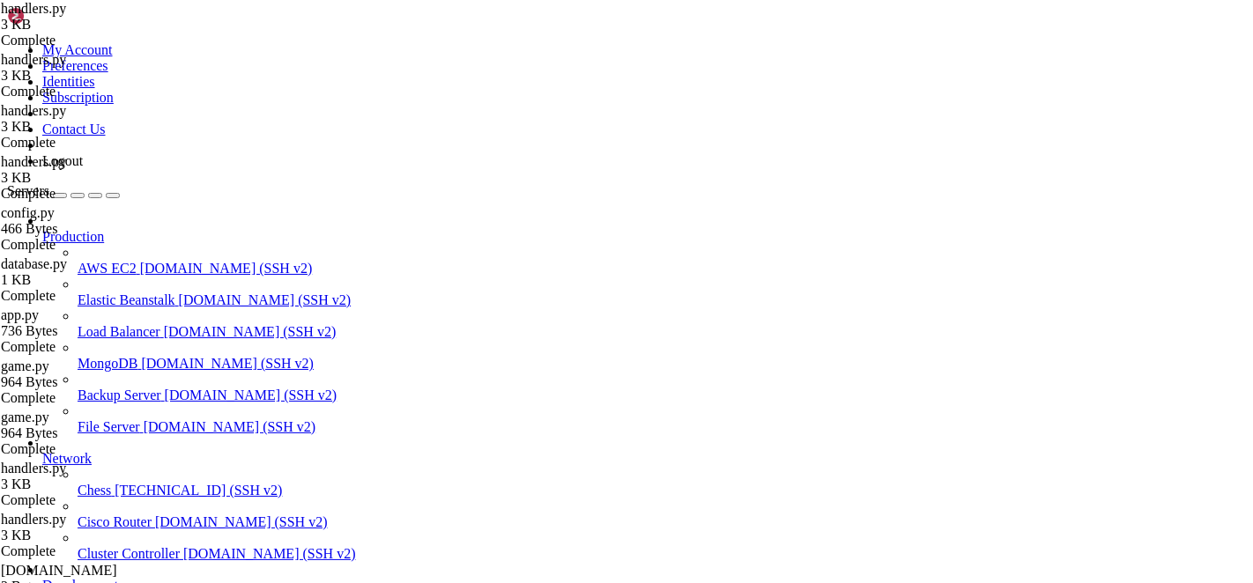
drag, startPoint x: 13, startPoint y: 1036, endPoint x: 341, endPoint y: 1431, distance: 513.9
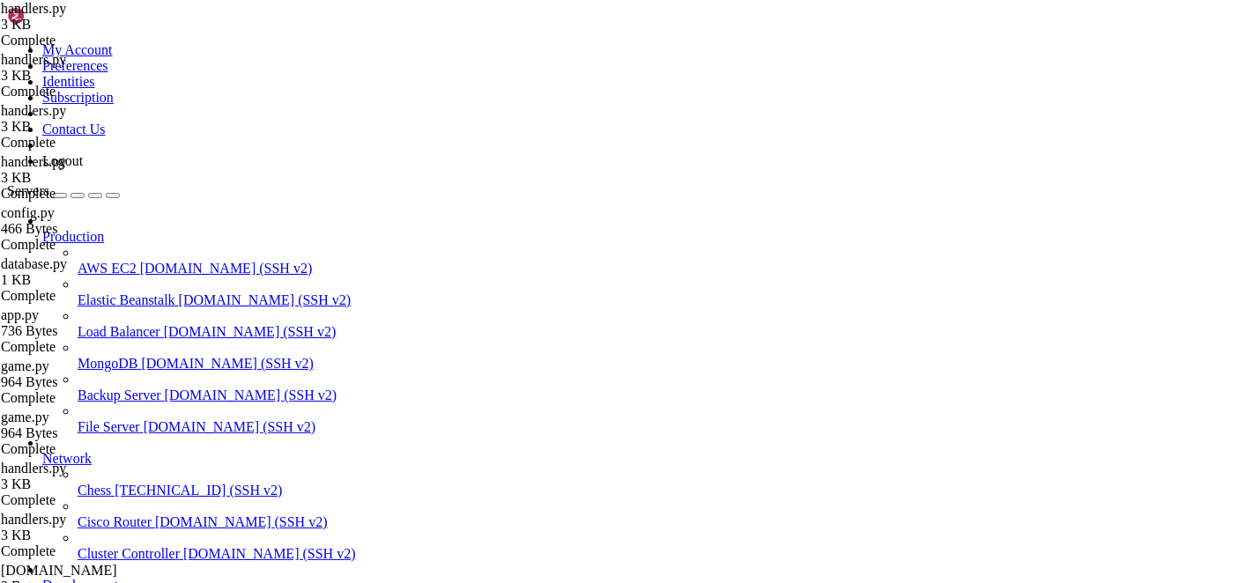
drag, startPoint x: 300, startPoint y: 289, endPoint x: 260, endPoint y: 174, distance: 122.1
paste textarea "]"
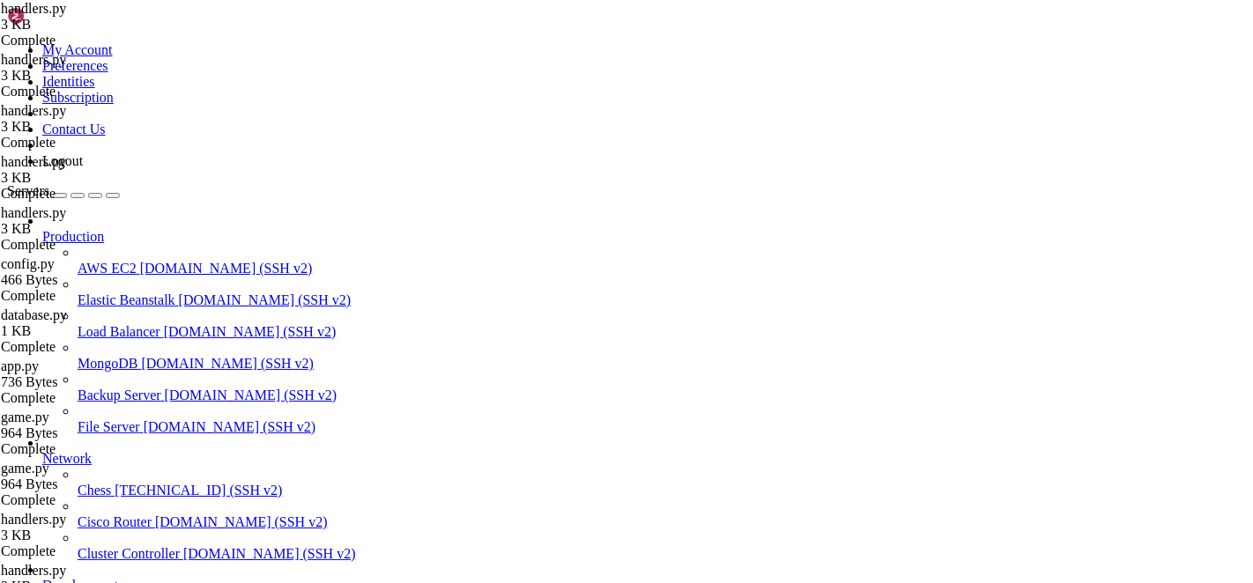
paste textarea
drag, startPoint x: 303, startPoint y: 291, endPoint x: 255, endPoint y: 169, distance: 130.9
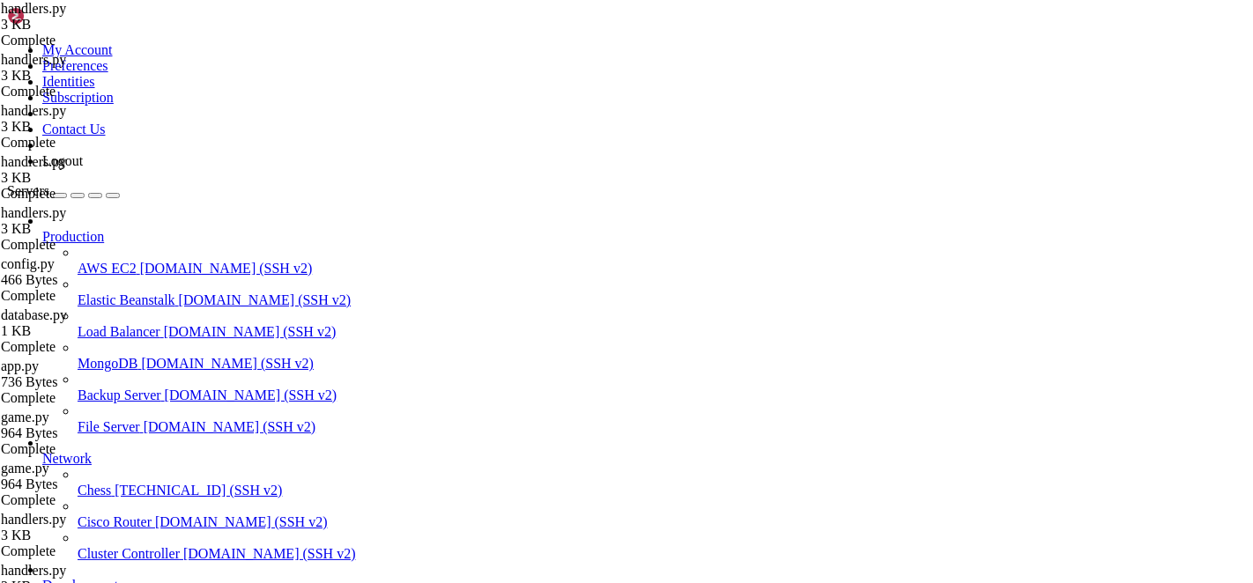
paste textarea "]"
paste textarea
type textarea "])"
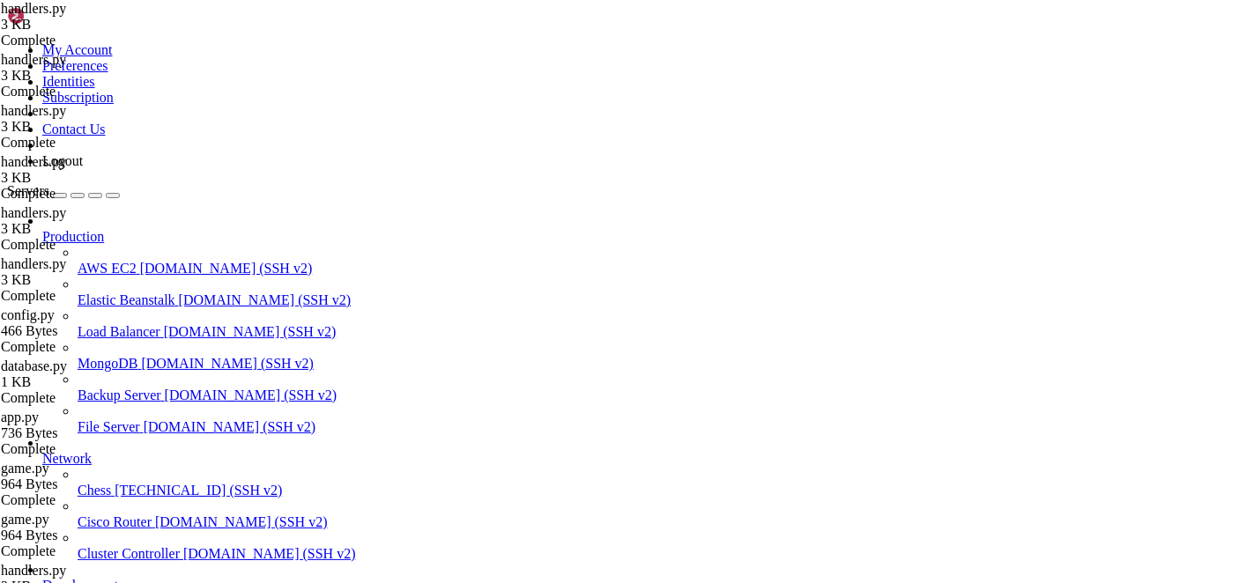
drag, startPoint x: 514, startPoint y: 204, endPoint x: 252, endPoint y: 174, distance: 263.5
paste textarea "return context.user_data.get("lang", "ru")"
type textarea "return context.user_data.get("lang", "ru")"
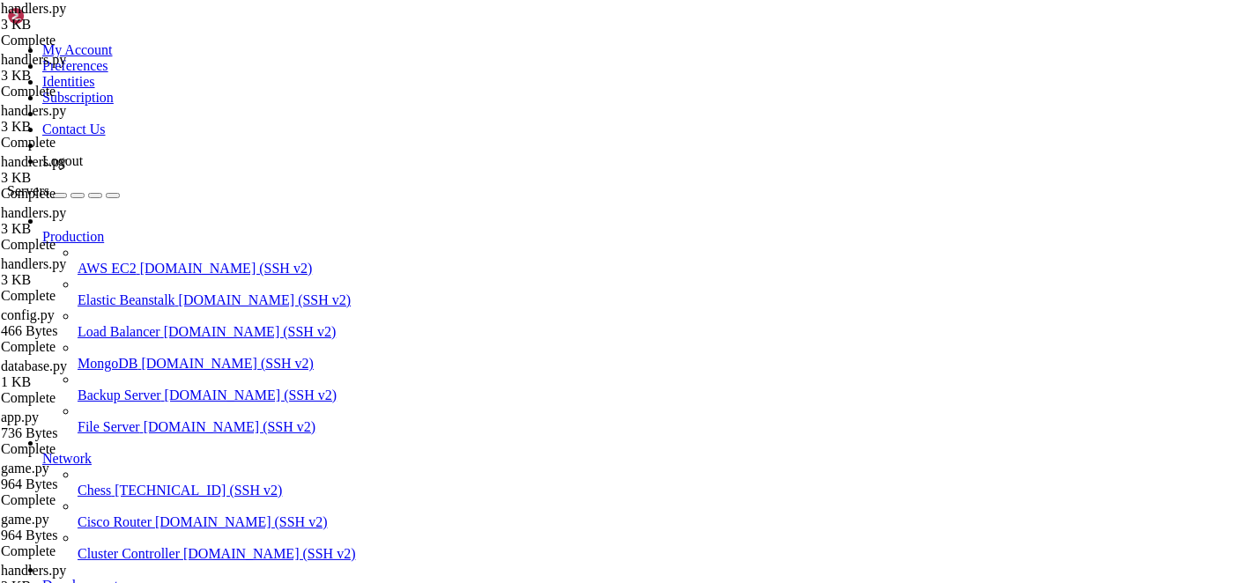
scroll to position [0, 0]
drag, startPoint x: 820, startPoint y: 246, endPoint x: 303, endPoint y: 247, distance: 517.3
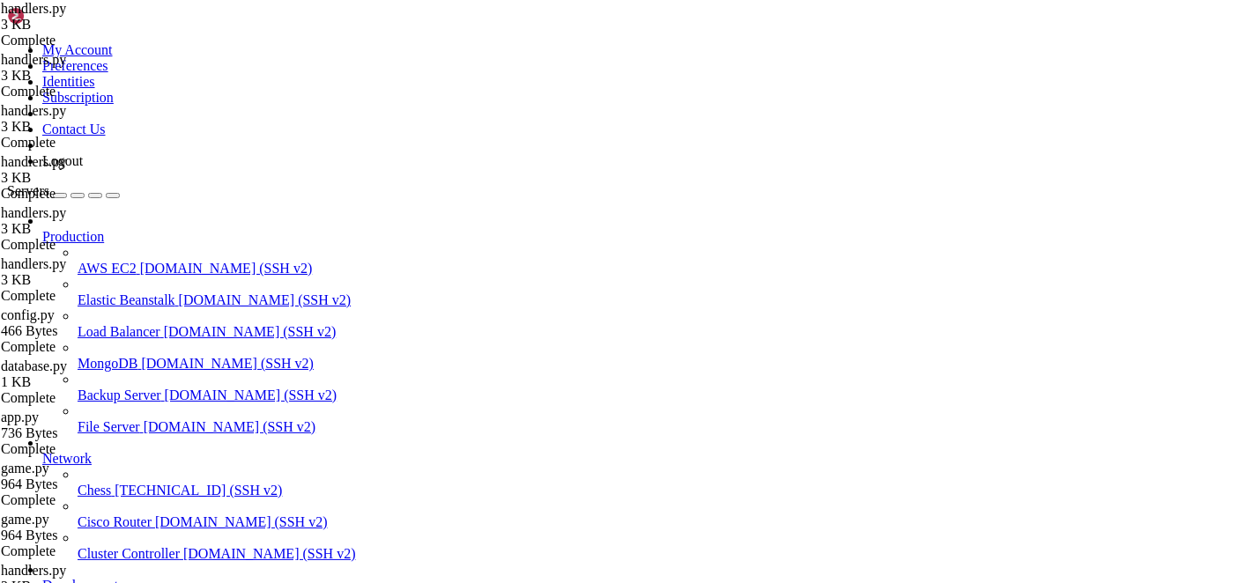
drag, startPoint x: 306, startPoint y: 242, endPoint x: 846, endPoint y: 244, distance: 540.2
drag, startPoint x: 845, startPoint y: 243, endPoint x: 721, endPoint y: 251, distance: 124.5
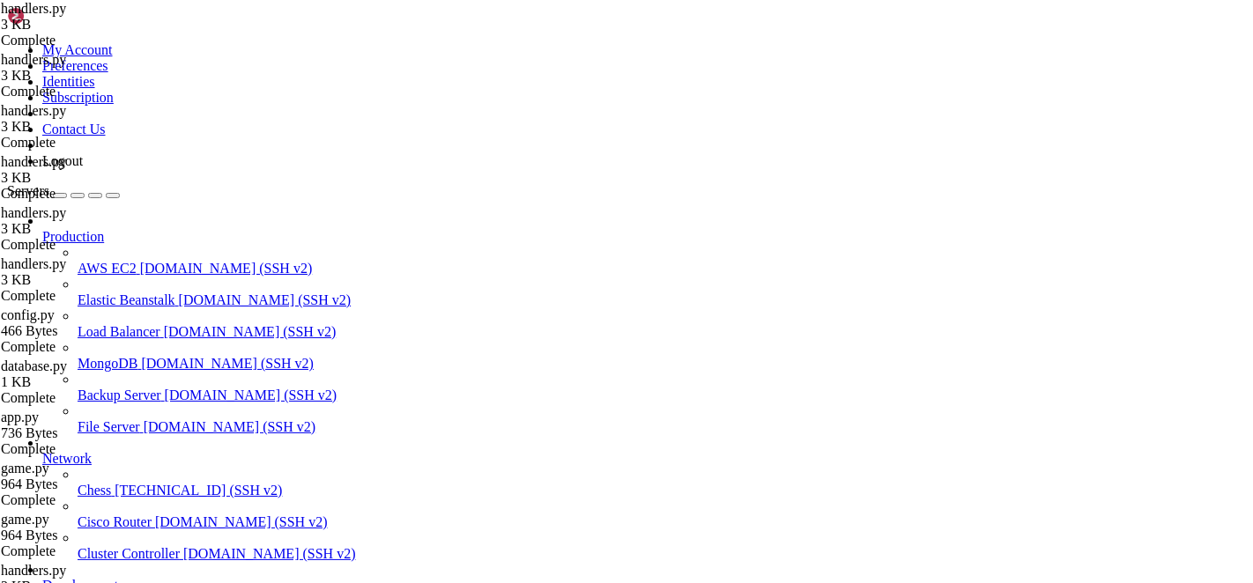
drag, startPoint x: 292, startPoint y: 242, endPoint x: 837, endPoint y: 245, distance: 545.5
type textarea "[InlineKeyboardButton("🧩 Для начинающих" if lang == "ru" else "🧩 For beginners"…"
drag, startPoint x: 301, startPoint y: 289, endPoint x: 249, endPoint y: 204, distance: 100.5
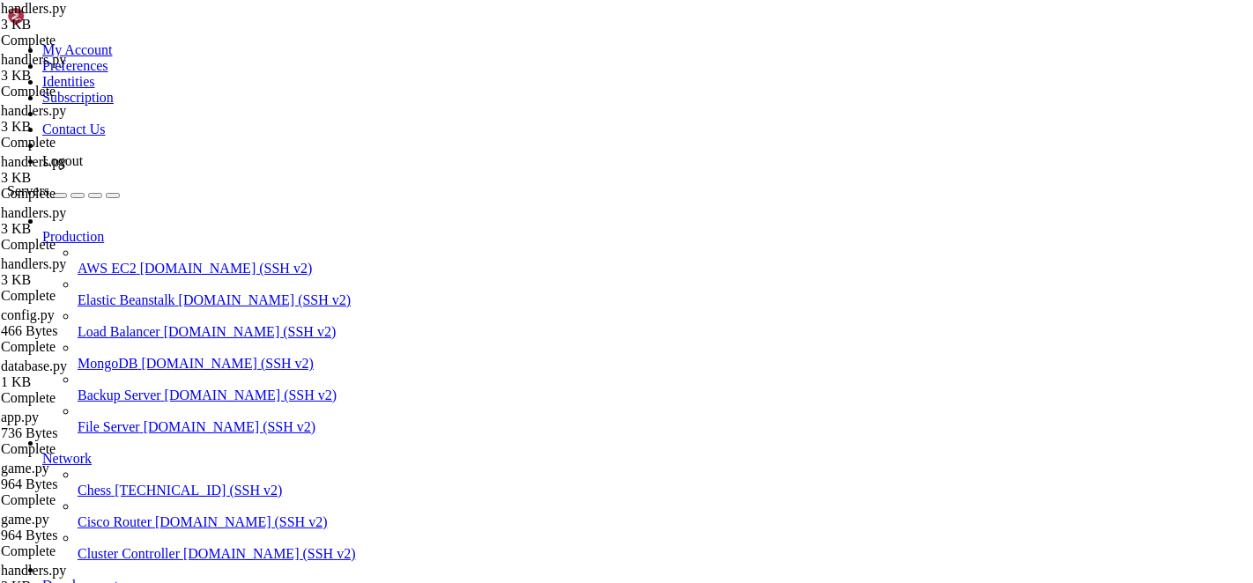
paste textarea "])"
type textarea "])"
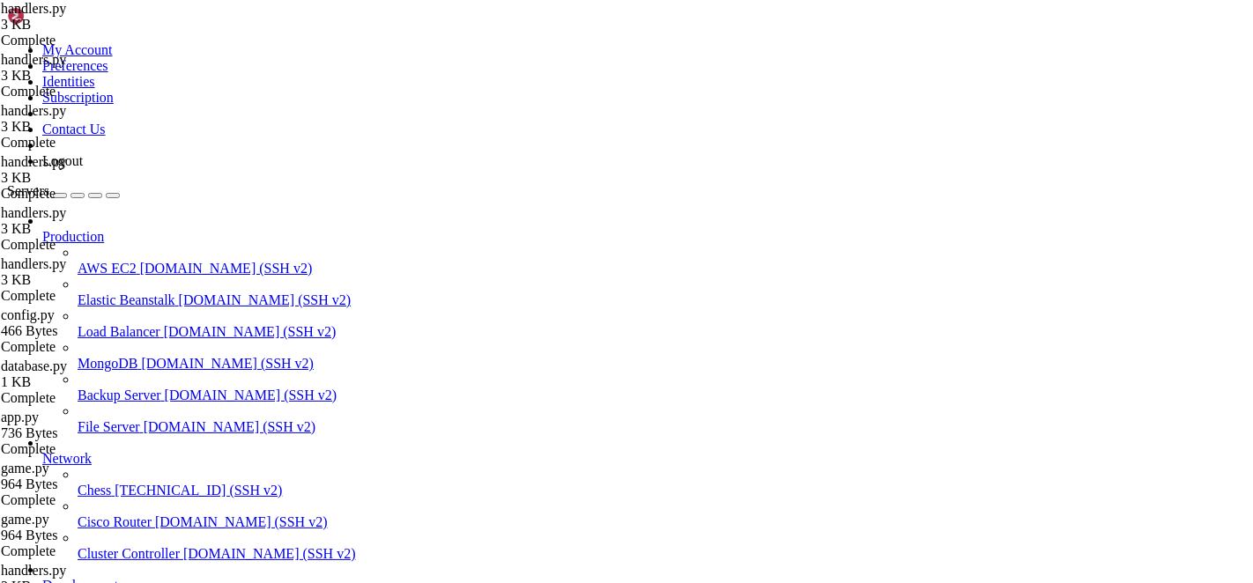
scroll to position [6068, 0]
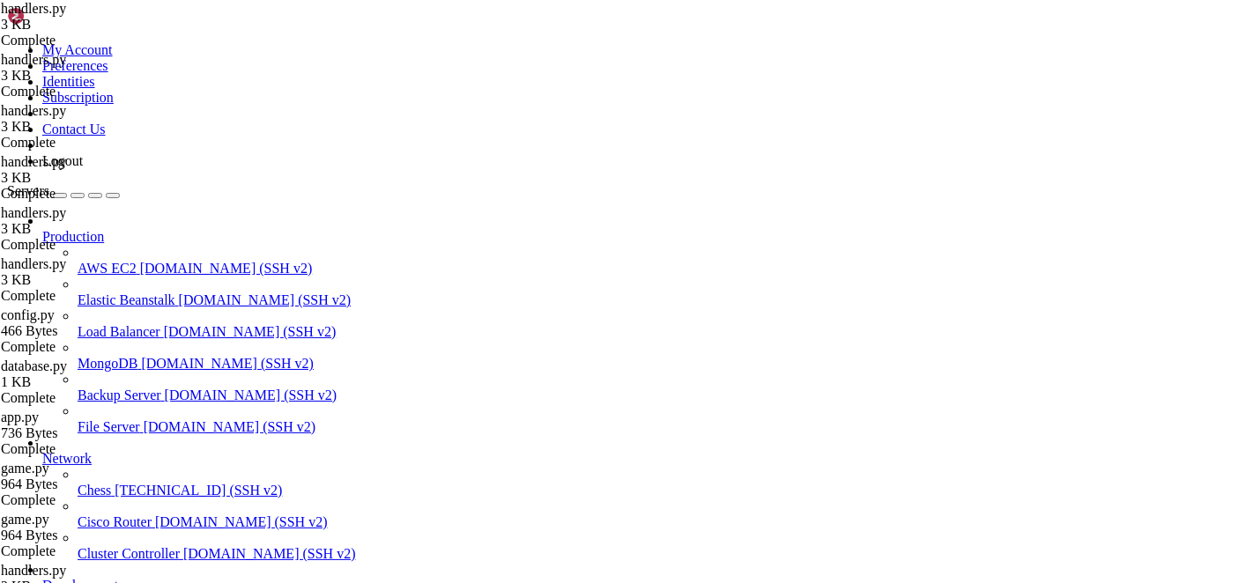
scroll to position [107, 0]
drag, startPoint x: 495, startPoint y: 201, endPoint x: 242, endPoint y: 202, distance: 252.9
type textarea "APP_URL = "[URL][DOMAIN_NAME]""
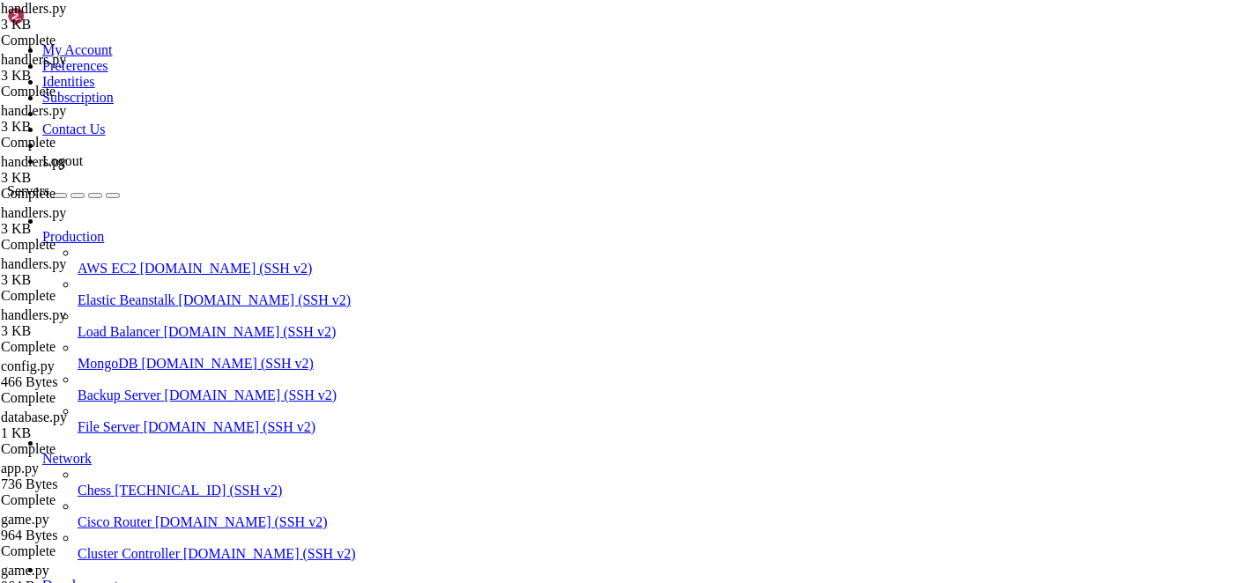
drag, startPoint x: 310, startPoint y: 279, endPoint x: 256, endPoint y: 171, distance: 121.0
paste textarea "]"
type textarea "])"
